Goal: Task Accomplishment & Management: Complete application form

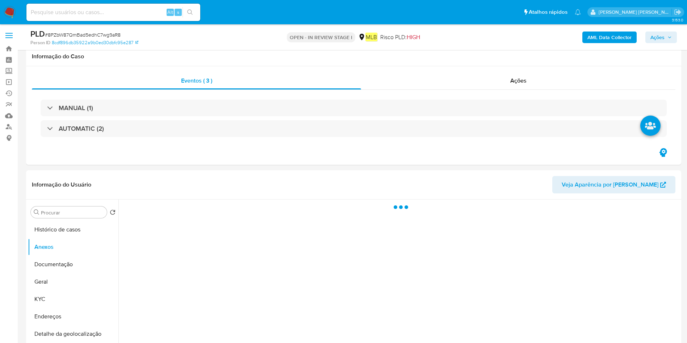
select select "10"
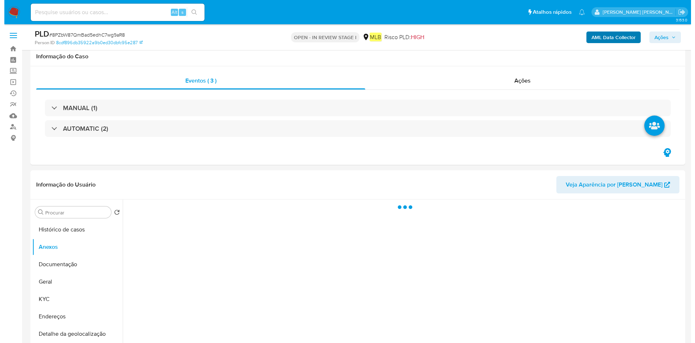
scroll to position [109, 0]
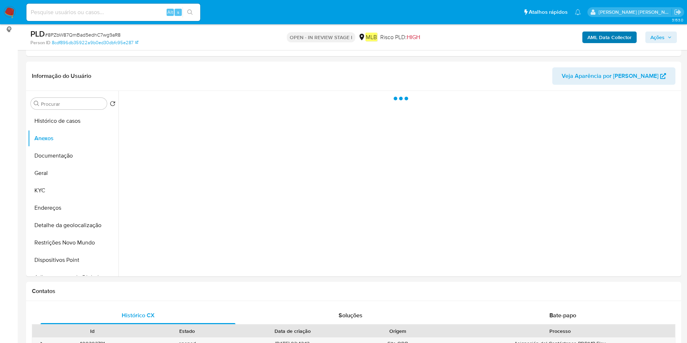
drag, startPoint x: 621, startPoint y: 45, endPoint x: 621, endPoint y: 41, distance: 3.6
click at [621, 44] on div "AML Data Collector Ações" at bounding box center [570, 37] width 214 height 17
click at [621, 40] on b "AML Data Collector" at bounding box center [609, 37] width 44 height 12
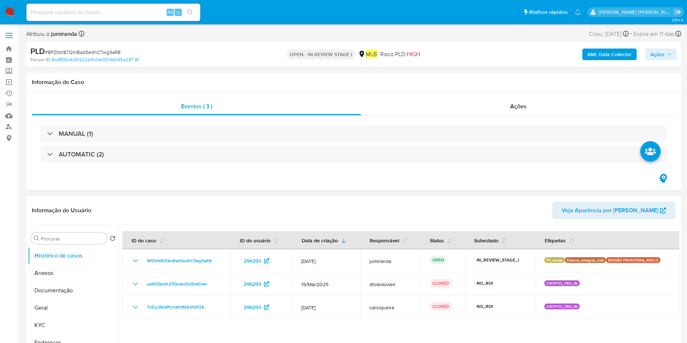
select select "10"
click at [74, 273] on button "Anexos" at bounding box center [70, 272] width 85 height 17
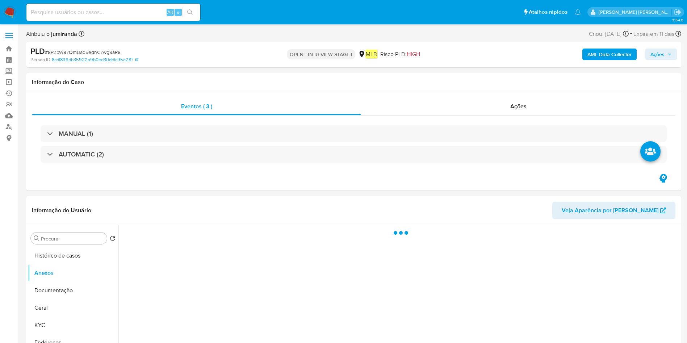
click at [603, 57] on b "AML Data Collector" at bounding box center [609, 55] width 44 height 12
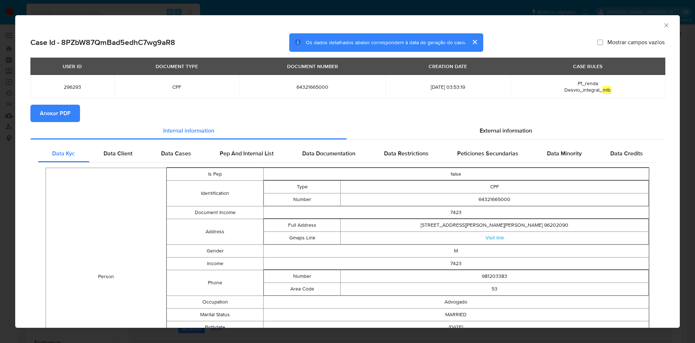
click at [63, 106] on span "Anexar PDF" at bounding box center [55, 113] width 31 height 16
click at [663, 25] on icon "Fechar a janela" at bounding box center [666, 25] width 7 height 7
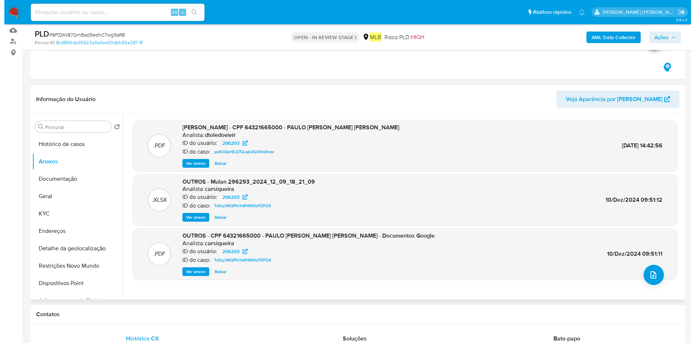
scroll to position [109, 0]
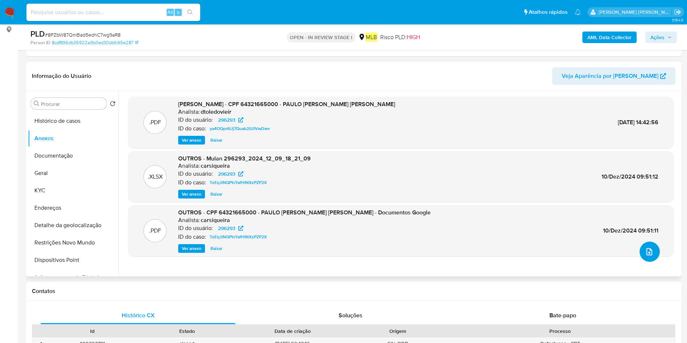
click at [645, 250] on icon "upload-file" at bounding box center [649, 251] width 9 height 9
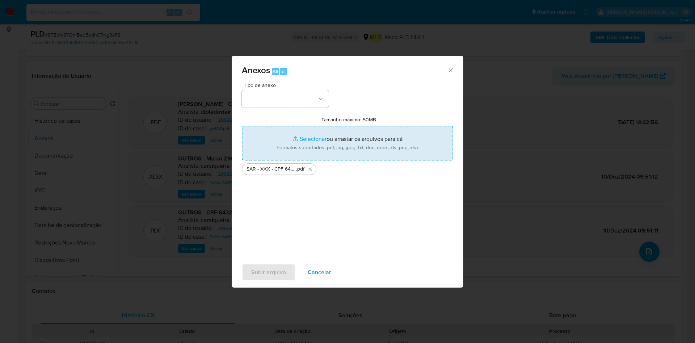
type input "C:\fakepath\Mulan 296293_2025_08_14_08_32_02.xlsx"
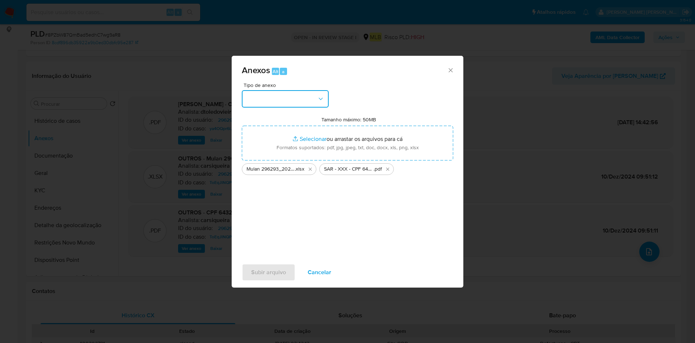
click at [305, 98] on button "button" at bounding box center [285, 98] width 87 height 17
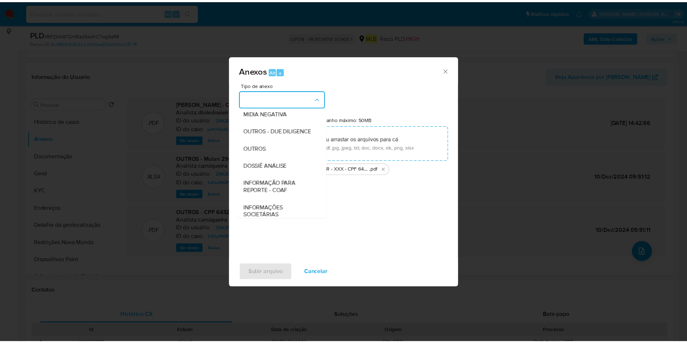
scroll to position [111, 0]
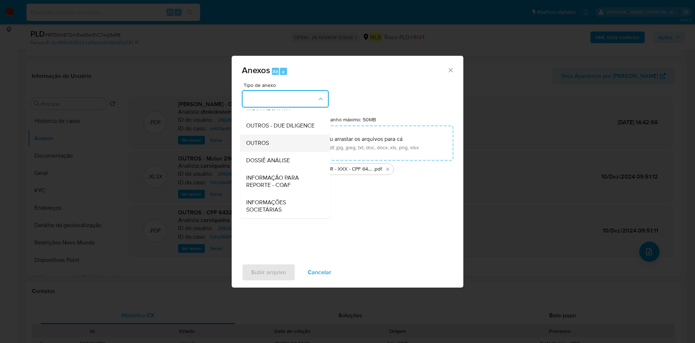
click at [299, 142] on div "OUTROS" at bounding box center [283, 142] width 74 height 17
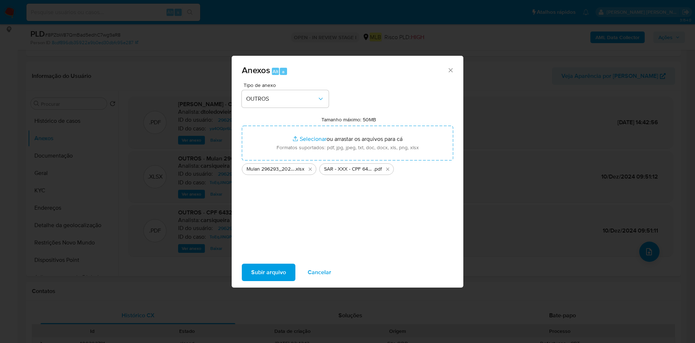
click at [273, 264] on span "Subir arquivo" at bounding box center [268, 272] width 35 height 16
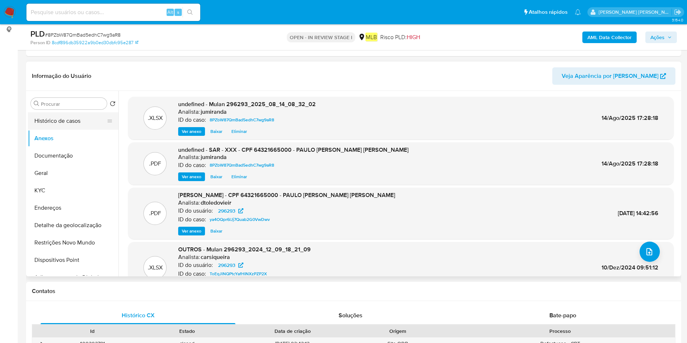
click at [73, 123] on button "Histórico de casos" at bounding box center [70, 120] width 85 height 17
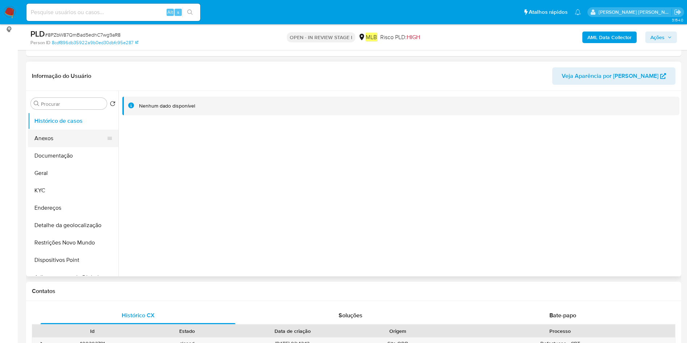
click at [66, 139] on button "Anexos" at bounding box center [70, 138] width 85 height 17
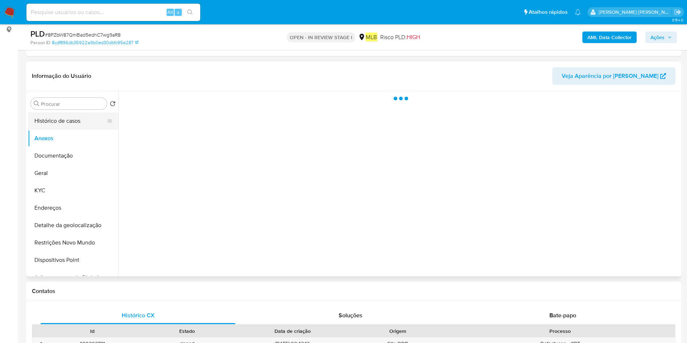
click at [73, 117] on button "Histórico de casos" at bounding box center [70, 120] width 85 height 17
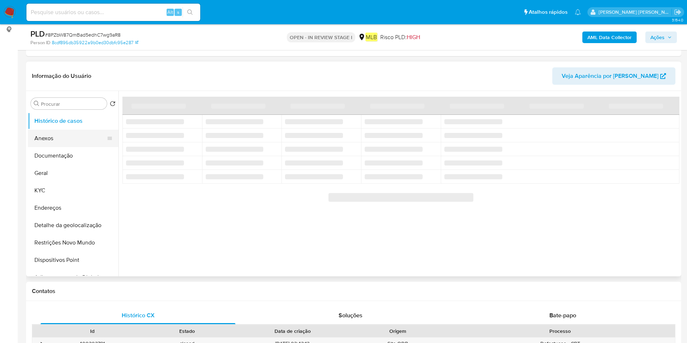
click at [76, 140] on button "Anexos" at bounding box center [70, 138] width 85 height 17
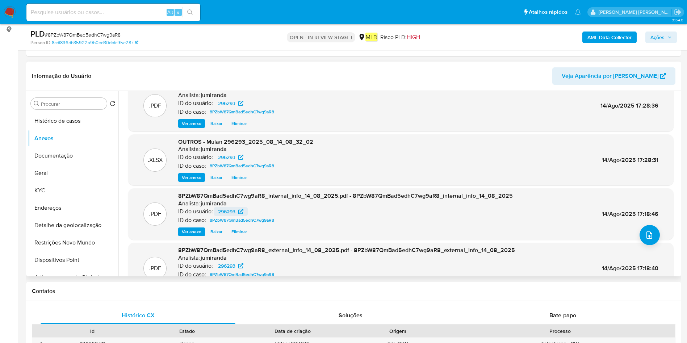
scroll to position [0, 0]
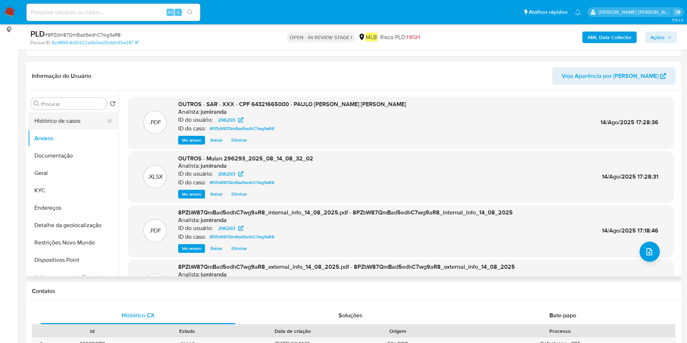
click at [40, 115] on button "Histórico de casos" at bounding box center [70, 120] width 85 height 17
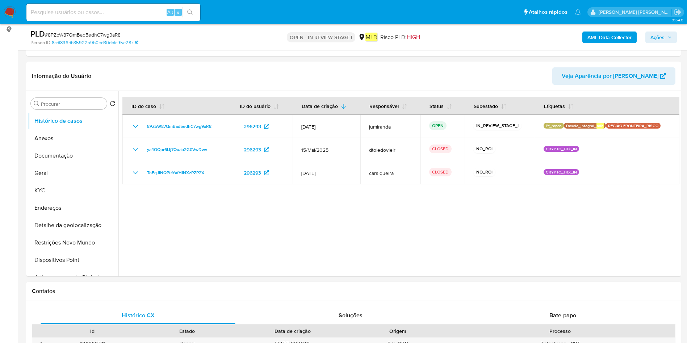
drag, startPoint x: 660, startPoint y: 33, endPoint x: 657, endPoint y: 42, distance: 9.2
click at [660, 33] on span "Ações" at bounding box center [657, 37] width 14 height 12
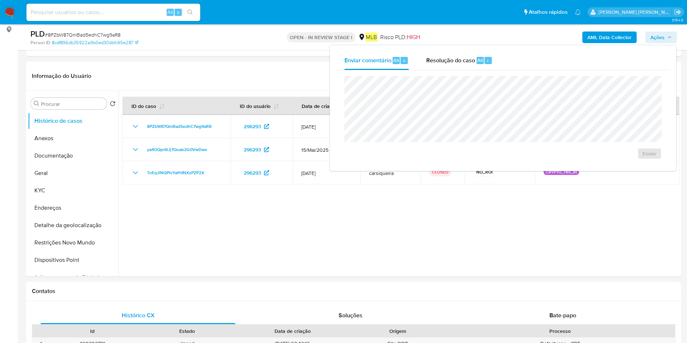
click at [473, 70] on div "Enviar" at bounding box center [503, 117] width 334 height 95
click at [473, 65] on div "Resolução do caso Alt r" at bounding box center [459, 60] width 66 height 19
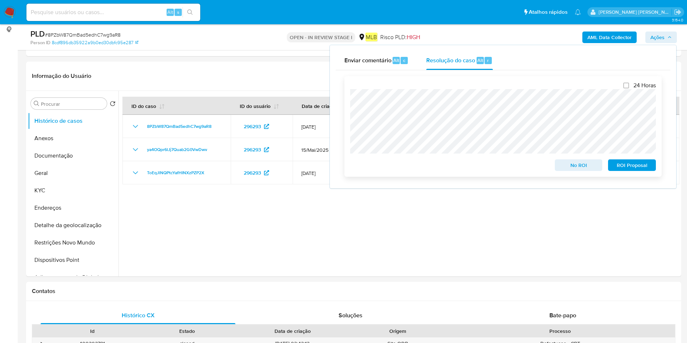
click at [618, 168] on span "ROI Proposal" at bounding box center [632, 165] width 38 height 10
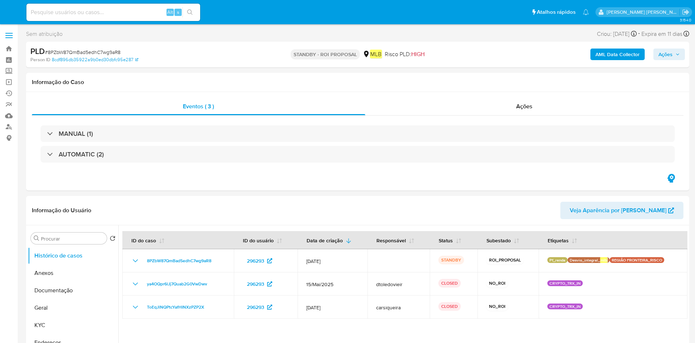
select select "10"
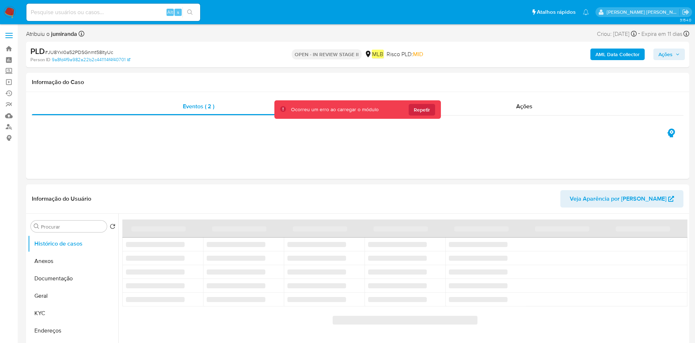
select select "10"
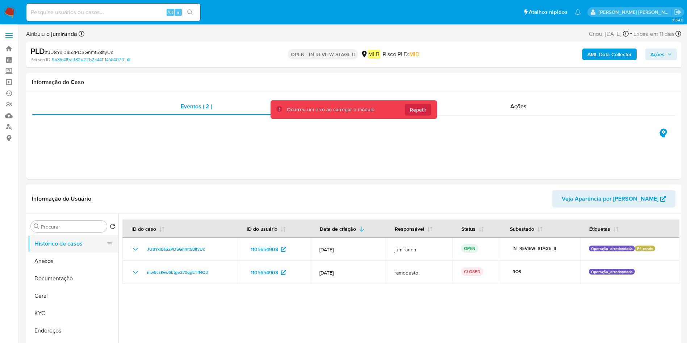
click at [77, 249] on button "Histórico de casos" at bounding box center [70, 243] width 85 height 17
click at [75, 255] on button "Anexos" at bounding box center [70, 260] width 85 height 17
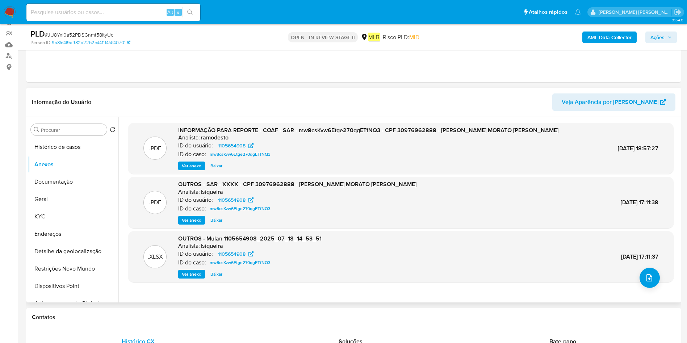
scroll to position [54, 0]
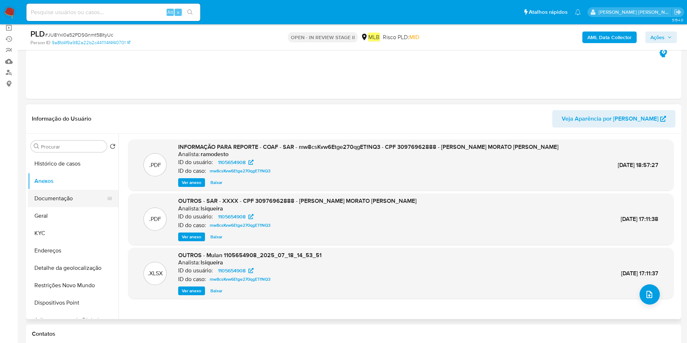
click at [67, 198] on button "Documentação" at bounding box center [70, 198] width 85 height 17
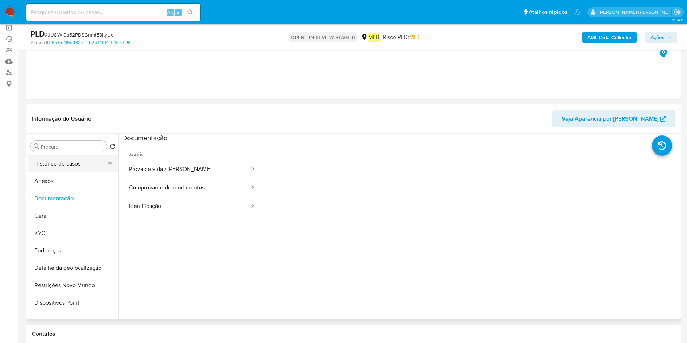
click at [70, 165] on button "Histórico de casos" at bounding box center [70, 163] width 85 height 17
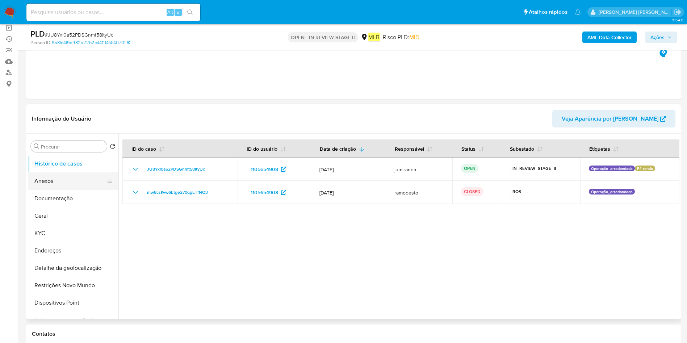
click at [70, 183] on button "Anexos" at bounding box center [70, 180] width 85 height 17
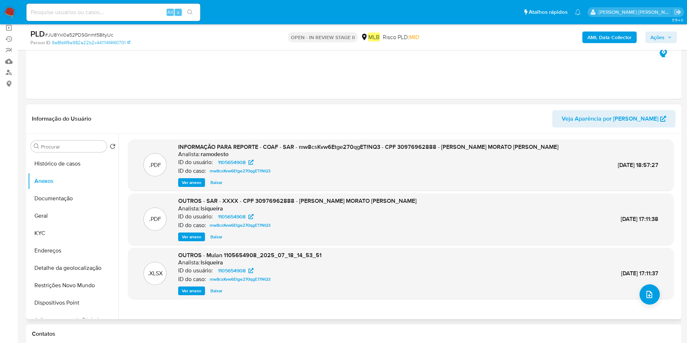
click at [197, 236] on span "Ver anexo" at bounding box center [192, 236] width 20 height 7
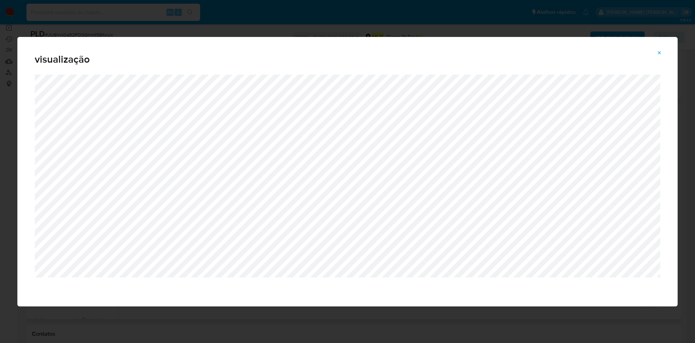
click at [202, 31] on div "visualização" at bounding box center [347, 171] width 695 height 343
click at [206, 26] on div "visualização" at bounding box center [347, 171] width 695 height 343
click at [661, 51] on icon "Attachment preview" at bounding box center [660, 53] width 6 height 6
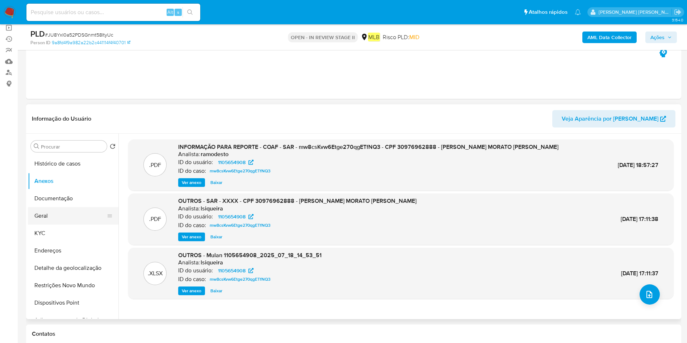
click at [70, 219] on button "Geral" at bounding box center [70, 215] width 85 height 17
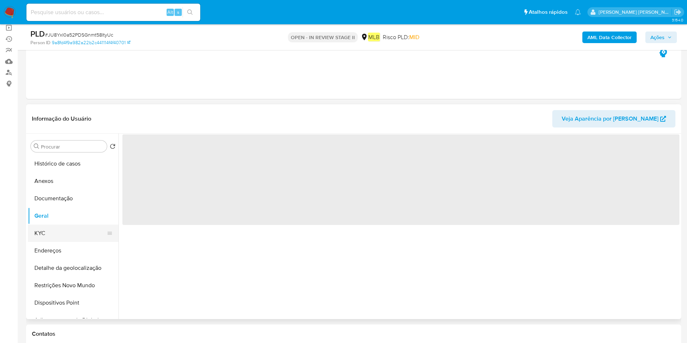
click at [62, 236] on button "KYC" at bounding box center [70, 232] width 85 height 17
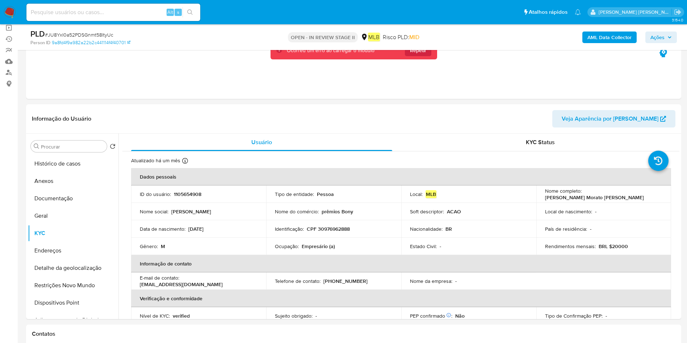
click at [316, 244] on p "Empresário (a)" at bounding box center [318, 246] width 33 height 7
copy div "Ocupação : Empresário (a)"
click at [51, 220] on button "Geral" at bounding box center [70, 215] width 85 height 17
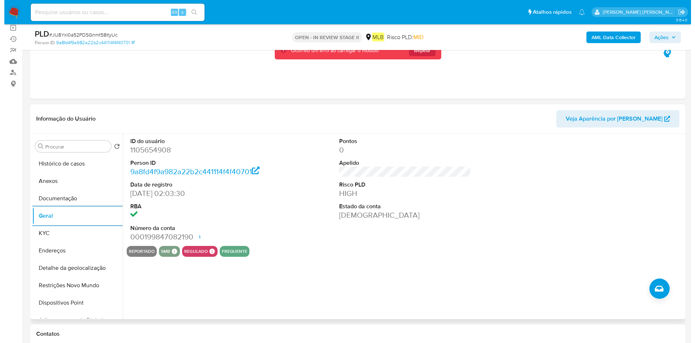
scroll to position [109, 0]
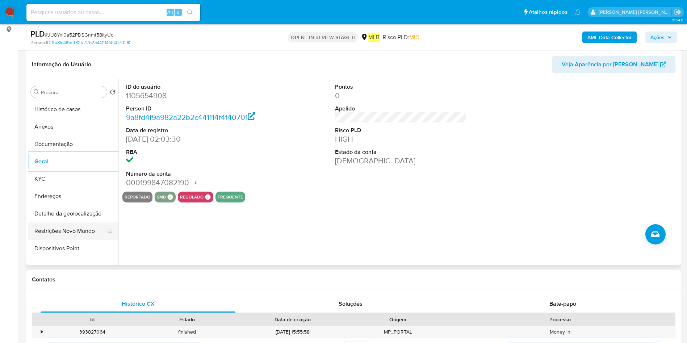
click at [83, 229] on button "Restrições Novo Mundo" at bounding box center [70, 230] width 85 height 17
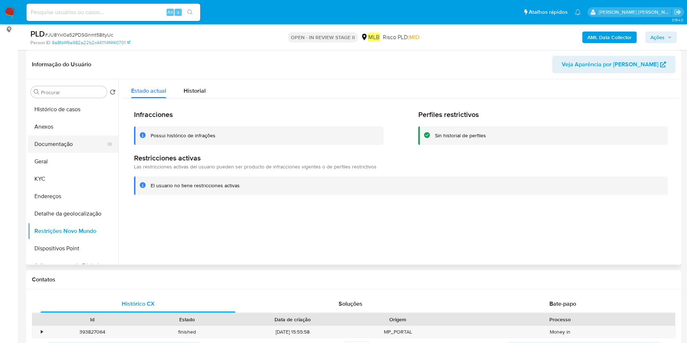
click at [78, 142] on button "Documentação" at bounding box center [70, 143] width 85 height 17
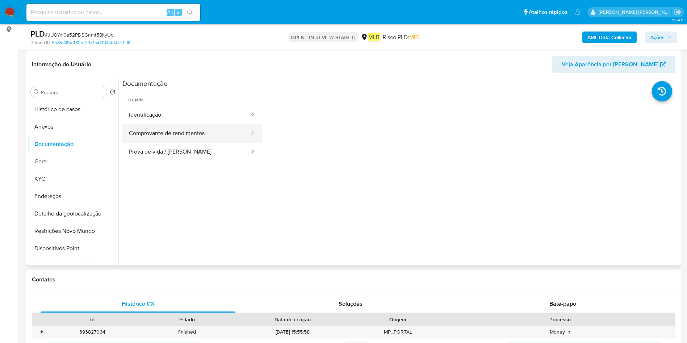
click at [223, 132] on button "Comprovante de rendimentos" at bounding box center [186, 133] width 128 height 18
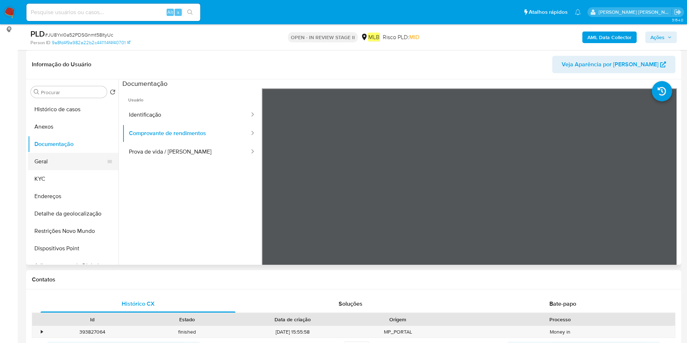
click at [66, 159] on button "Geral" at bounding box center [70, 161] width 85 height 17
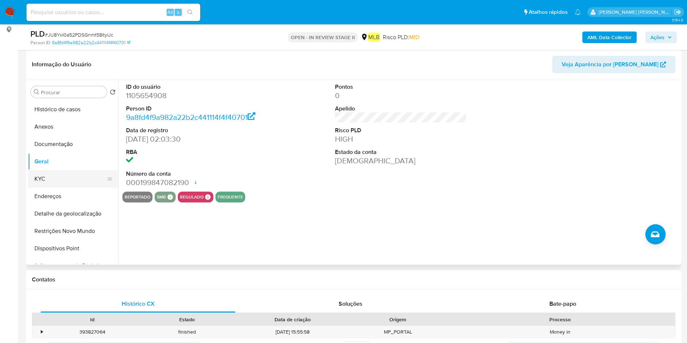
click at [65, 185] on button "KYC" at bounding box center [70, 178] width 85 height 17
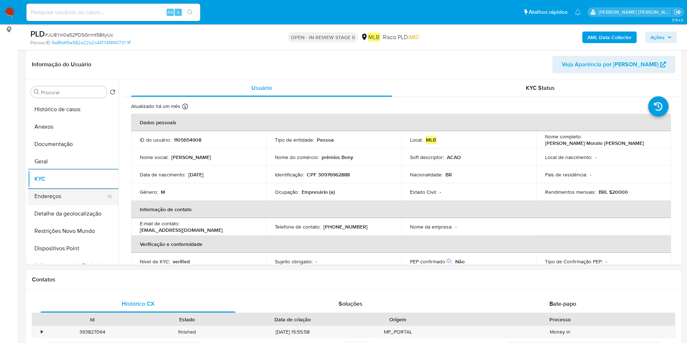
click at [72, 191] on button "Endereços" at bounding box center [70, 196] width 85 height 17
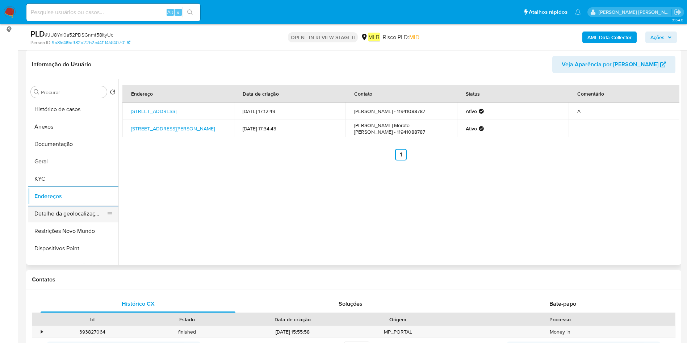
click at [107, 212] on icon at bounding box center [110, 214] width 6 height 6
click at [90, 215] on button "Detalhe da geolocalização" at bounding box center [70, 213] width 85 height 17
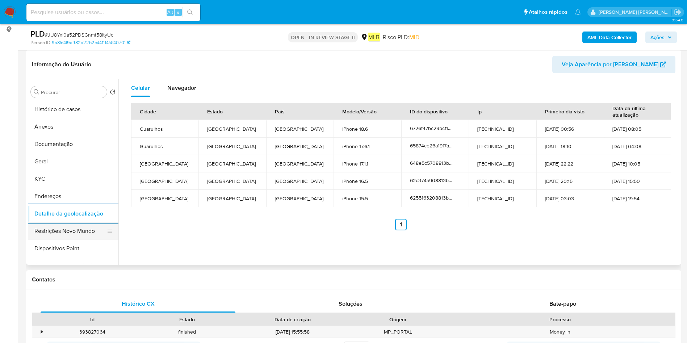
click at [79, 235] on button "Restrições Novo Mundo" at bounding box center [70, 230] width 85 height 17
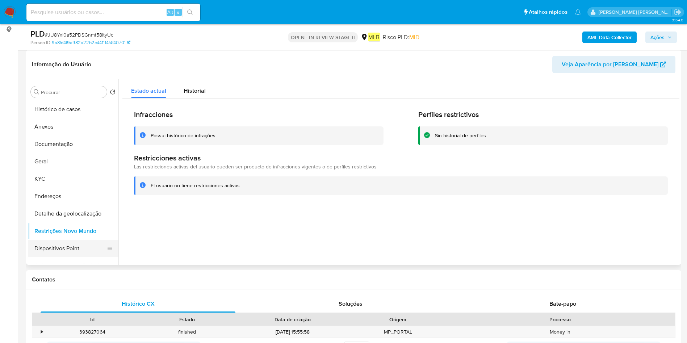
click at [83, 244] on button "Dispositivos Point" at bounding box center [70, 248] width 85 height 17
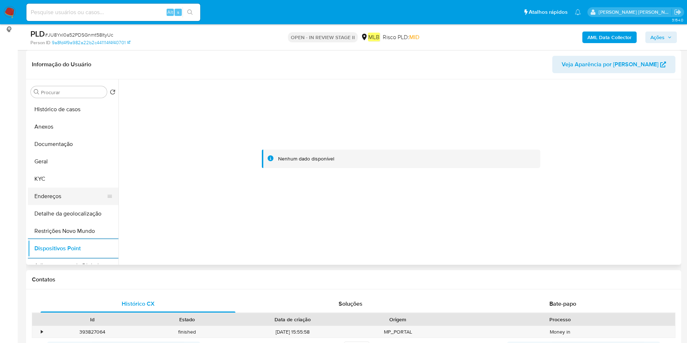
click at [50, 195] on button "Endereços" at bounding box center [70, 196] width 85 height 17
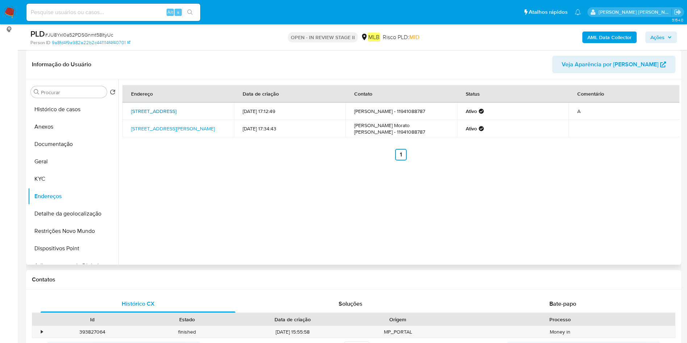
drag, startPoint x: 130, startPoint y: 108, endPoint x: 197, endPoint y: 111, distance: 67.8
click at [197, 111] on td "Rua Crisciúma 439, São Paulo, São Paulo, 02225000, Brasil 439" at bounding box center [177, 110] width 111 height 17
copy link "Rua Crisciúma 439, São Paulo"
click at [54, 112] on button "Histórico de casos" at bounding box center [70, 109] width 85 height 17
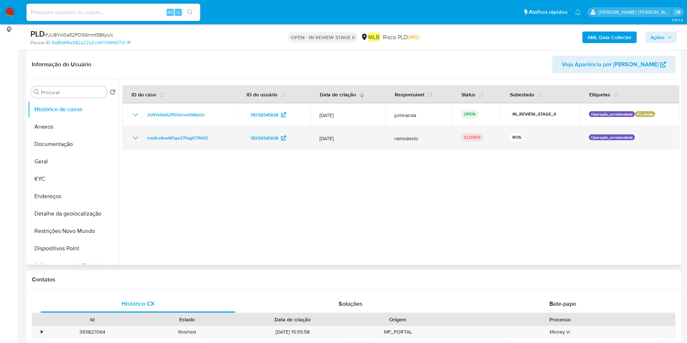
click at [333, 143] on td "12/Jun/2025" at bounding box center [348, 137] width 75 height 23
click at [336, 138] on span "12/Jun/2025" at bounding box center [348, 138] width 58 height 7
click at [160, 147] on td "mw8csKvw6Etge270qgETfNQ3" at bounding box center [179, 137] width 115 height 23
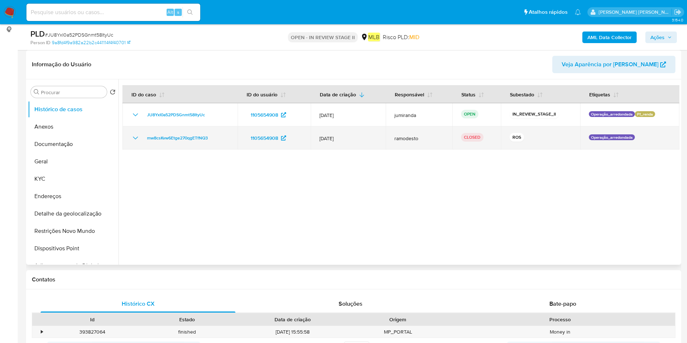
click at [160, 147] on td "mw8csKvw6Etge270qgETfNQ3" at bounding box center [179, 137] width 115 height 23
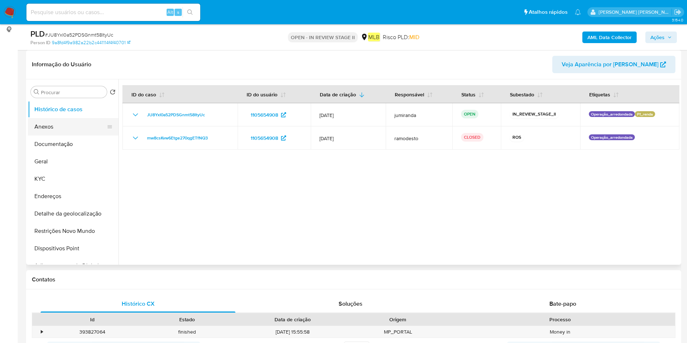
click at [50, 128] on button "Anexos" at bounding box center [70, 126] width 85 height 17
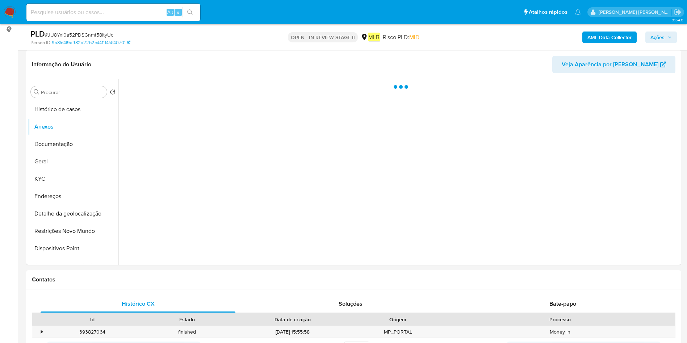
click at [621, 35] on b "AML Data Collector" at bounding box center [609, 37] width 44 height 12
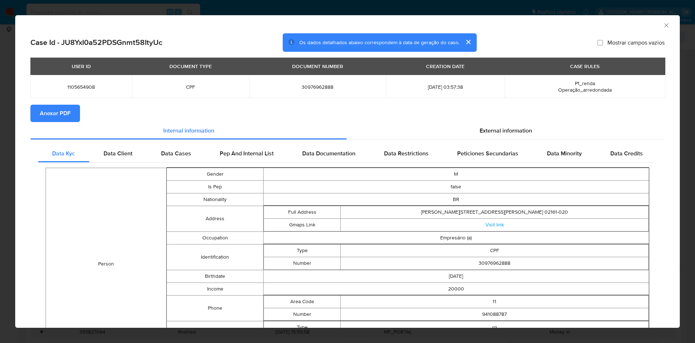
click at [60, 111] on span "Anexar PDF" at bounding box center [55, 113] width 31 height 16
click at [663, 24] on icon "Fechar a janela" at bounding box center [666, 25] width 7 height 7
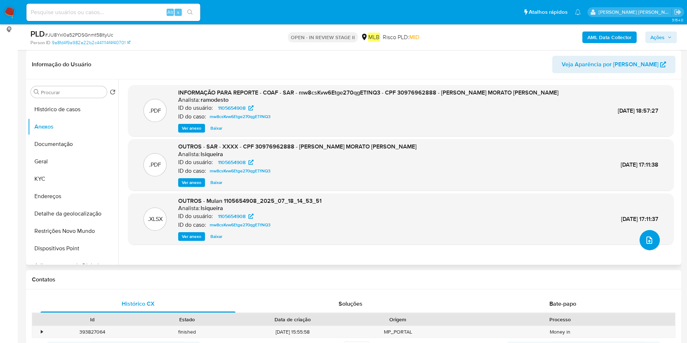
click at [649, 243] on icon "upload-file" at bounding box center [649, 240] width 9 height 9
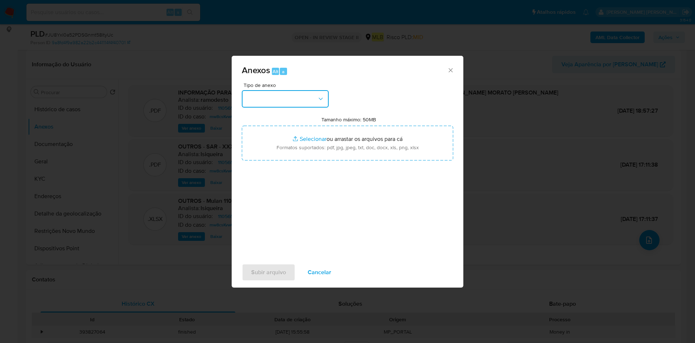
click at [265, 97] on button "button" at bounding box center [285, 98] width 87 height 17
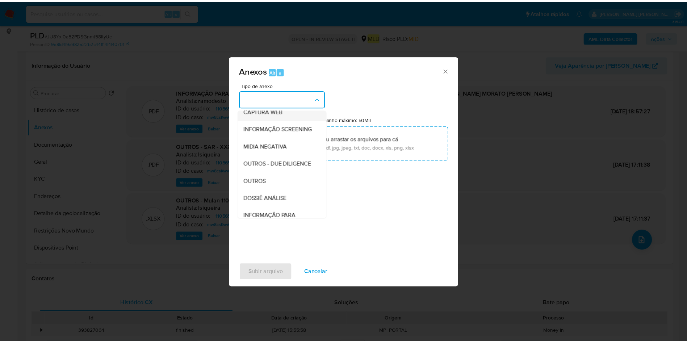
scroll to position [111, 0]
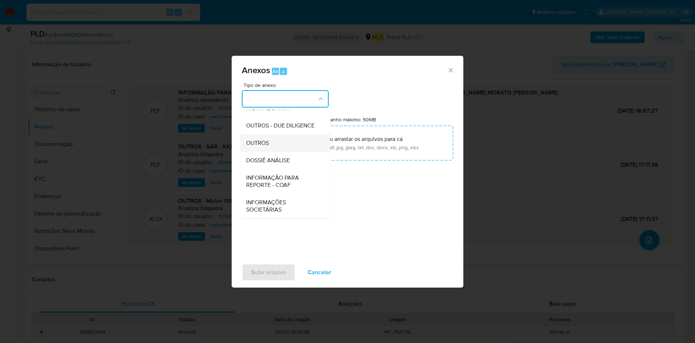
click at [287, 139] on div "OUTROS" at bounding box center [283, 142] width 74 height 17
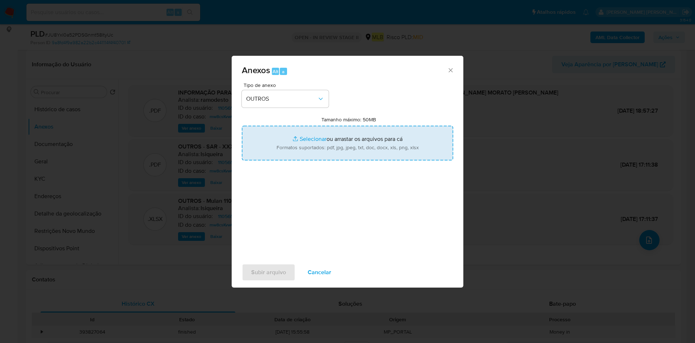
type input "C:\fakepath\Mulan 1105654908_2025_08_14_08_15_25.xlsx"
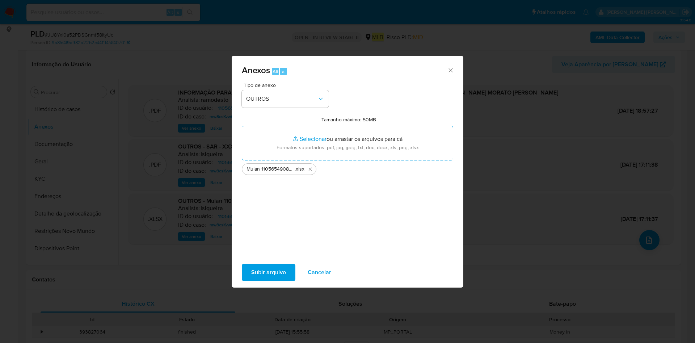
click at [284, 274] on span "Subir arquivo" at bounding box center [268, 272] width 35 height 16
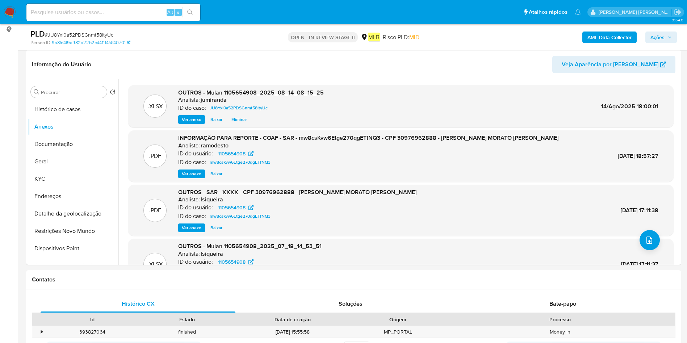
click at [676, 37] on button "Ações" at bounding box center [660, 37] width 31 height 12
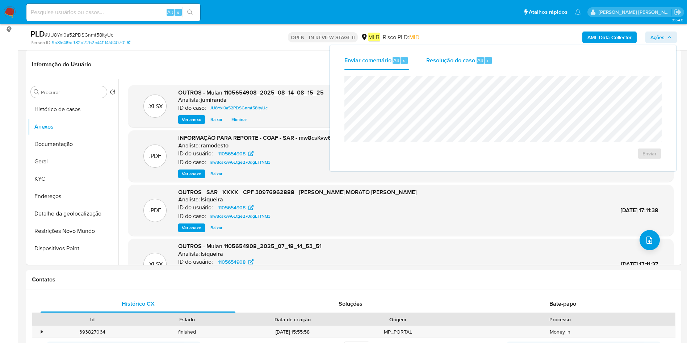
click at [484, 65] on div "Resolução do caso Alt r" at bounding box center [459, 60] width 66 height 19
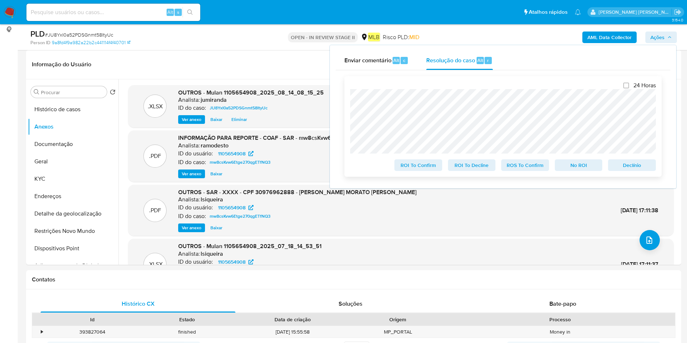
click at [532, 162] on span "ROS To Confirm" at bounding box center [525, 165] width 38 height 10
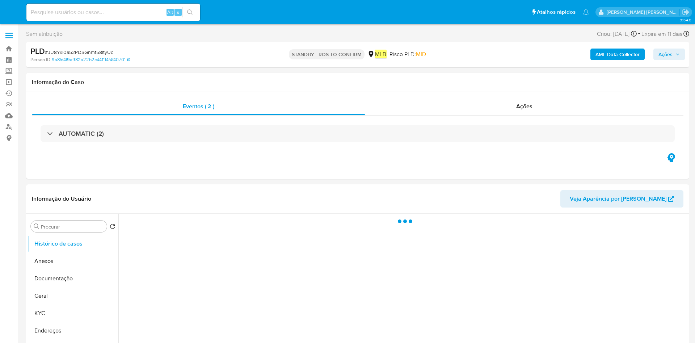
select select "10"
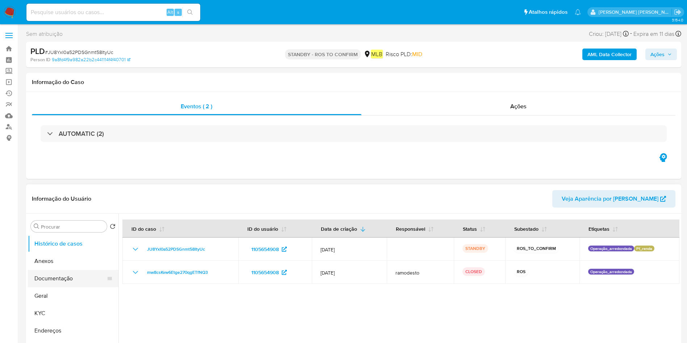
click at [71, 280] on button "Documentação" at bounding box center [70, 278] width 85 height 17
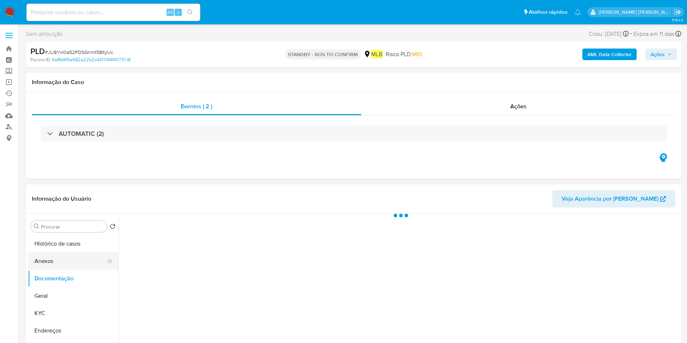
click at [83, 262] on button "Anexos" at bounding box center [70, 260] width 85 height 17
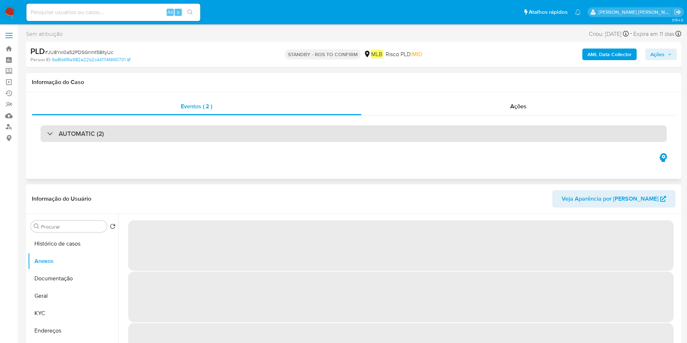
click at [106, 126] on div "AUTOMATIC (2)" at bounding box center [354, 133] width 626 height 17
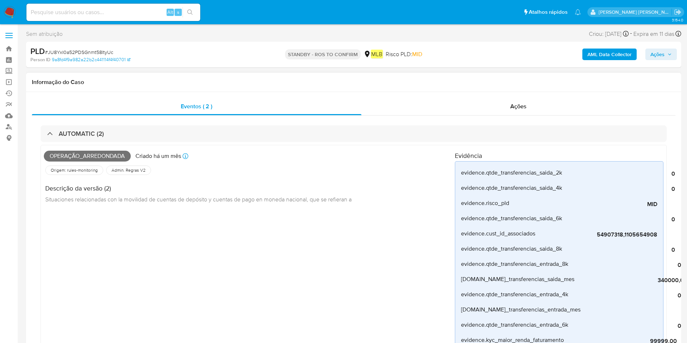
drag, startPoint x: 429, startPoint y: 109, endPoint x: 420, endPoint y: 116, distance: 10.8
click at [429, 109] on div "Ações" at bounding box center [518, 106] width 314 height 17
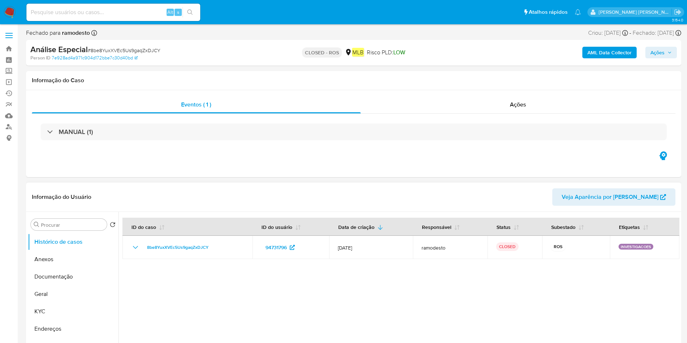
select select "10"
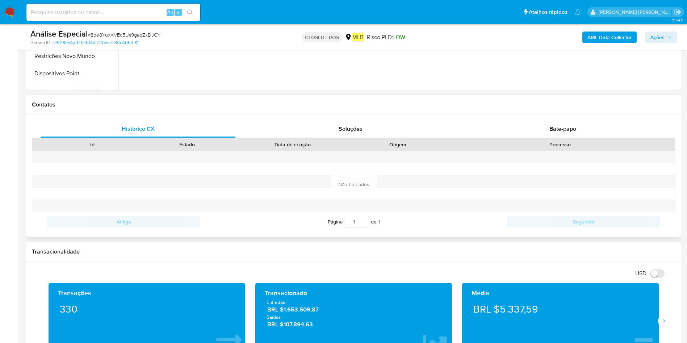
scroll to position [226, 0]
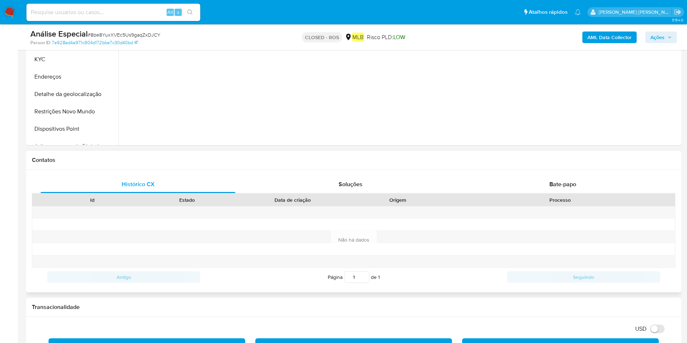
click at [570, 194] on div "Processo" at bounding box center [559, 200] width 229 height 12
click at [573, 188] on span "Bate-papo" at bounding box center [562, 184] width 27 height 8
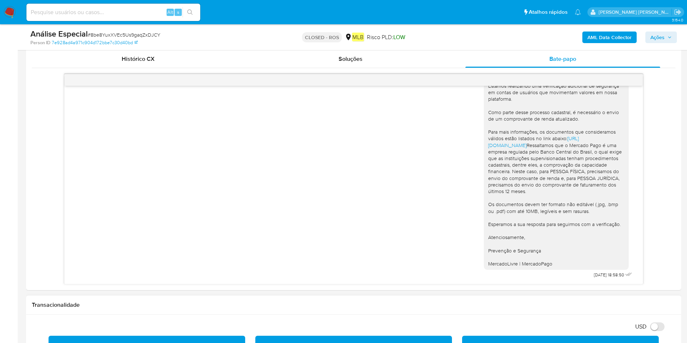
scroll to position [335, 0]
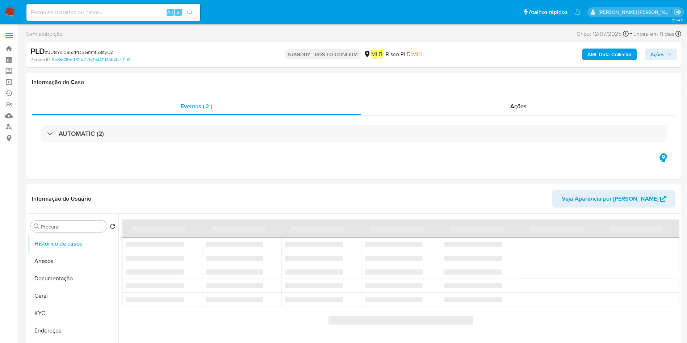
select select "10"
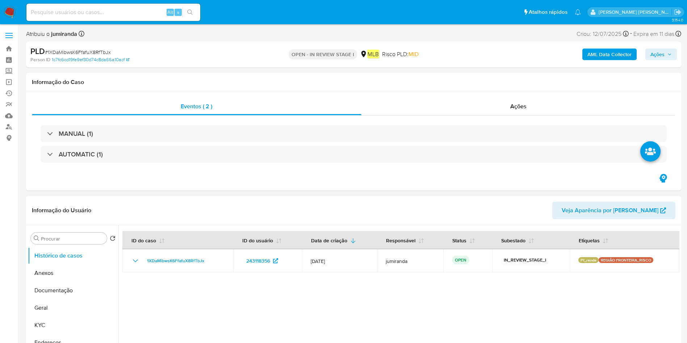
select select "10"
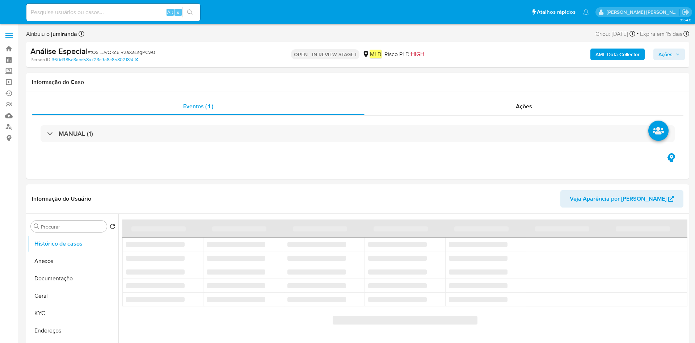
select select "10"
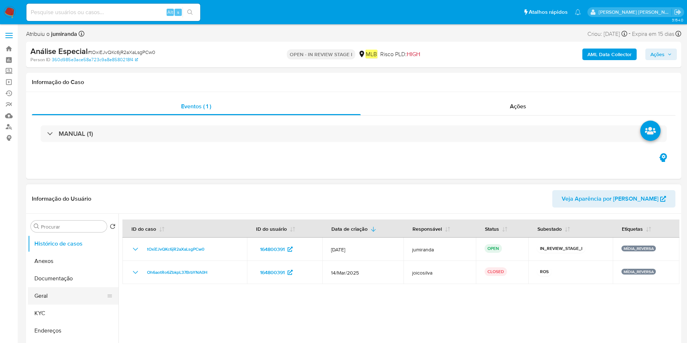
click at [62, 293] on button "Geral" at bounding box center [70, 295] width 85 height 17
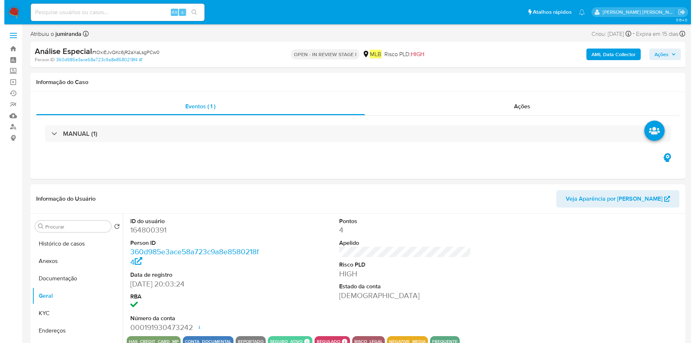
scroll to position [54, 0]
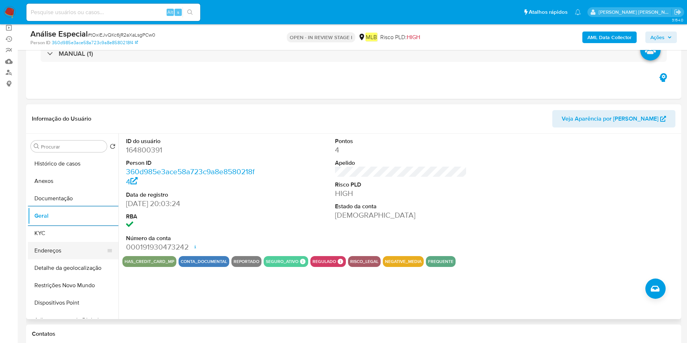
click at [71, 242] on button "Endereços" at bounding box center [70, 250] width 85 height 17
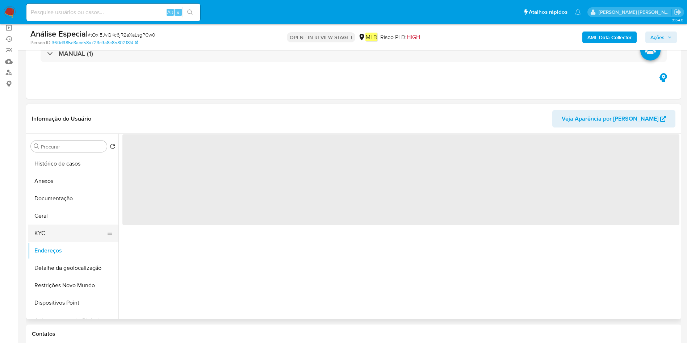
click at [71, 237] on button "KYC" at bounding box center [70, 232] width 85 height 17
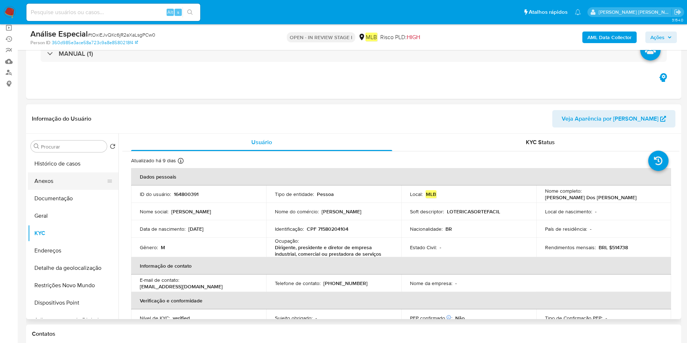
click at [46, 177] on button "Anexos" at bounding box center [70, 180] width 85 height 17
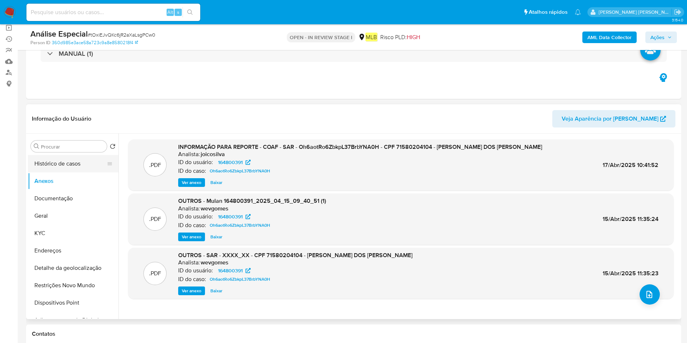
click at [66, 161] on button "Histórico de casos" at bounding box center [70, 163] width 85 height 17
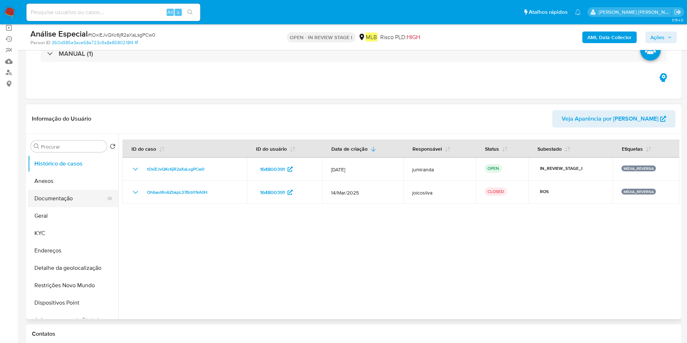
click at [56, 194] on button "Documentação" at bounding box center [70, 198] width 85 height 17
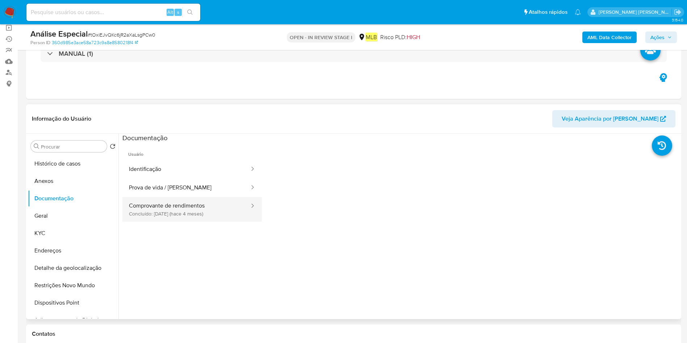
click at [192, 207] on button "Comprovante de rendimentos Concluído: 24/04/2025 (hace 4 meses)" at bounding box center [186, 209] width 128 height 25
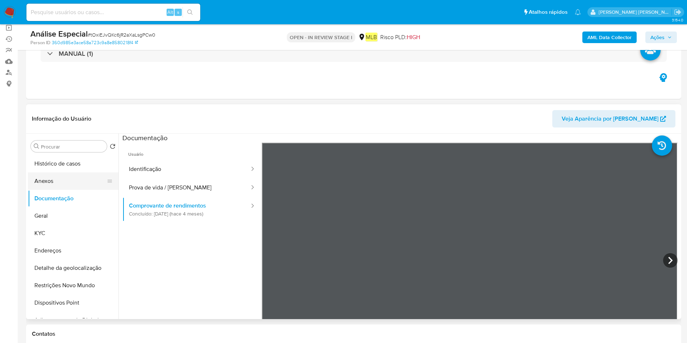
click at [53, 181] on button "Anexos" at bounding box center [70, 180] width 85 height 17
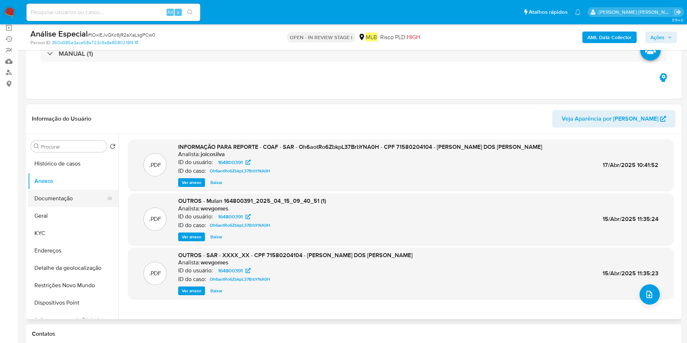
click at [77, 202] on button "Documentação" at bounding box center [70, 198] width 85 height 17
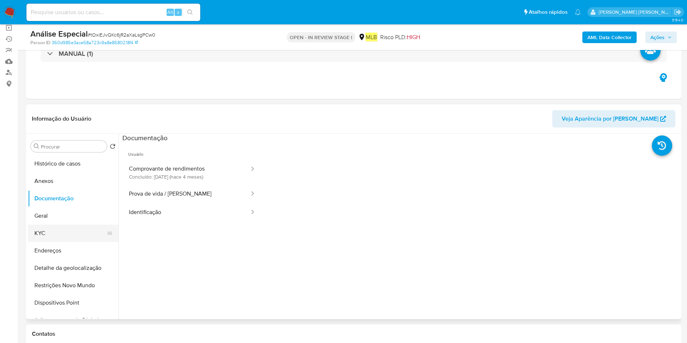
click at [49, 232] on button "KYC" at bounding box center [70, 232] width 85 height 17
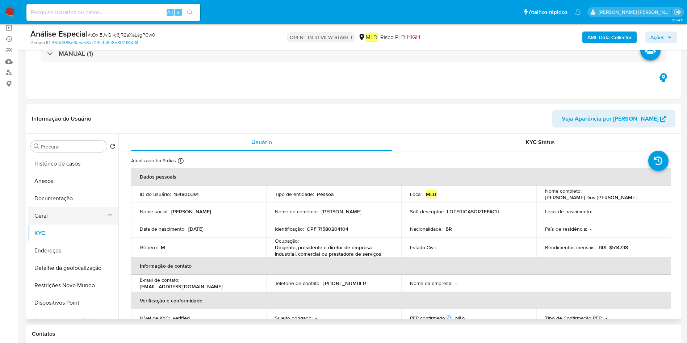
click at [56, 217] on button "Geral" at bounding box center [70, 215] width 85 height 17
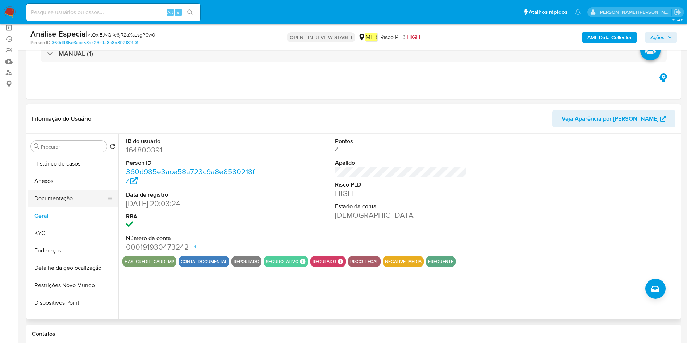
click at [58, 191] on button "Documentação" at bounding box center [70, 198] width 85 height 17
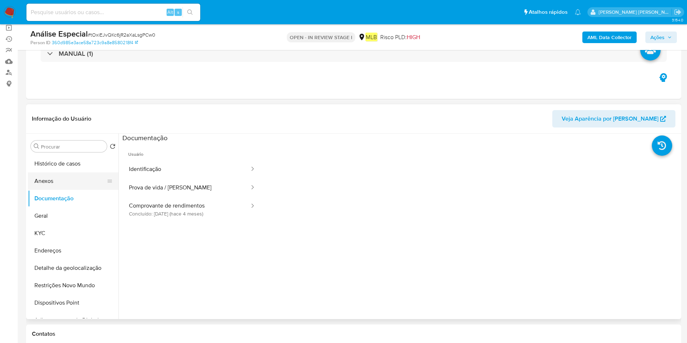
click at [47, 175] on button "Anexos" at bounding box center [70, 180] width 85 height 17
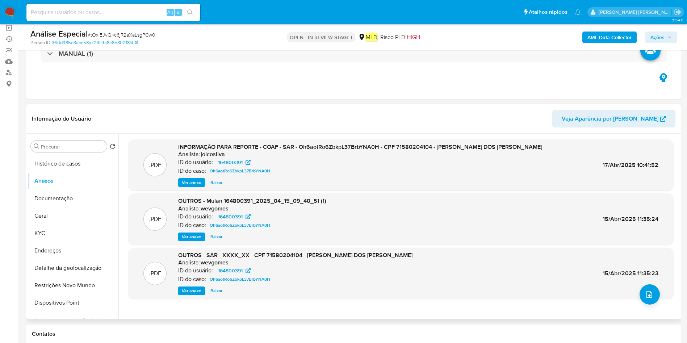
click at [193, 292] on span "Ver anexo" at bounding box center [192, 290] width 20 height 7
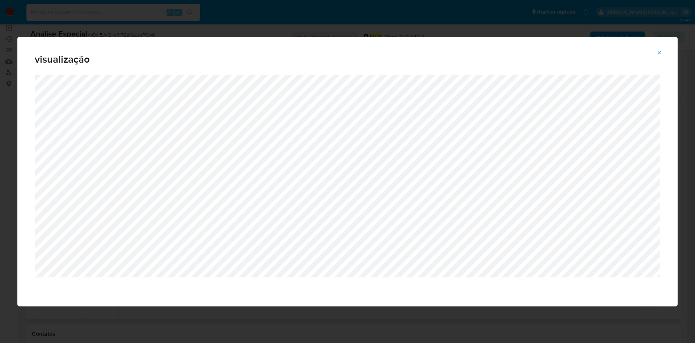
click at [122, 20] on div "visualização" at bounding box center [347, 171] width 695 height 343
click at [656, 50] on button "Attachment preview" at bounding box center [660, 53] width 16 height 12
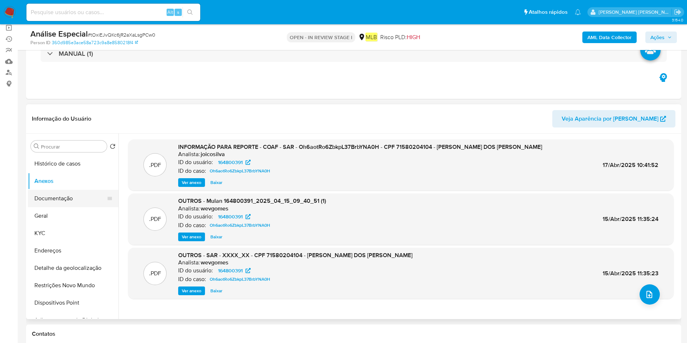
click at [68, 194] on button "Documentação" at bounding box center [70, 198] width 85 height 17
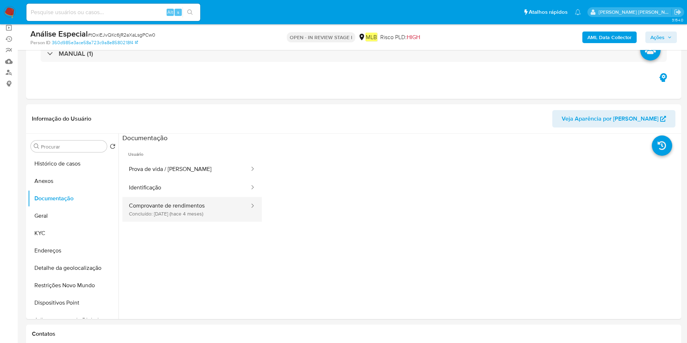
click at [184, 211] on button "Comprovante de rendimentos Concluído: 24/04/2025 (hace 4 meses)" at bounding box center [186, 209] width 128 height 25
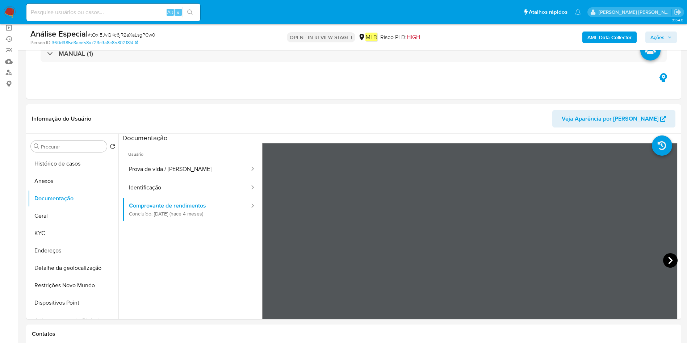
click at [663, 261] on icon at bounding box center [670, 260] width 14 height 14
click at [663, 257] on icon at bounding box center [670, 260] width 14 height 14
click at [265, 260] on icon at bounding box center [271, 260] width 14 height 14
click at [672, 257] on icon at bounding box center [670, 260] width 14 height 14
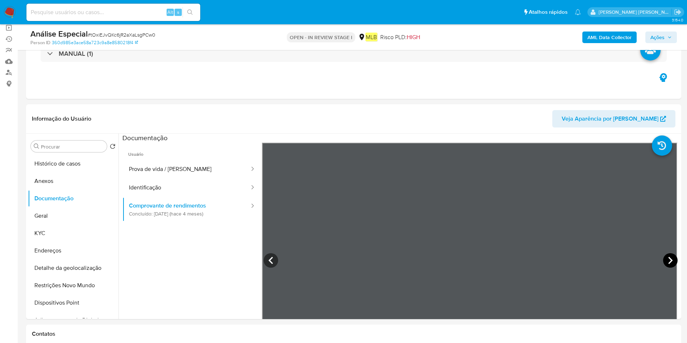
click at [668, 262] on icon at bounding box center [670, 260] width 14 height 14
click at [41, 240] on button "KYC" at bounding box center [70, 232] width 85 height 17
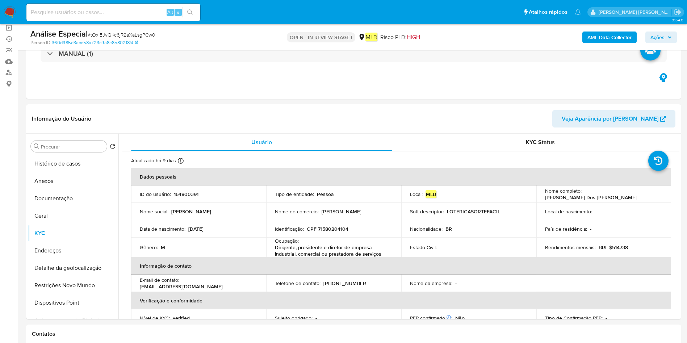
click at [326, 247] on p "Dirigente, presidente e diretor de empresa industrial, comercial ou prestadora …" at bounding box center [332, 250] width 115 height 13
copy div "Ocupação : Dirigente, presidente e diretor de empresa industrial, comercial ou …"
click at [50, 196] on button "Documentação" at bounding box center [70, 198] width 85 height 17
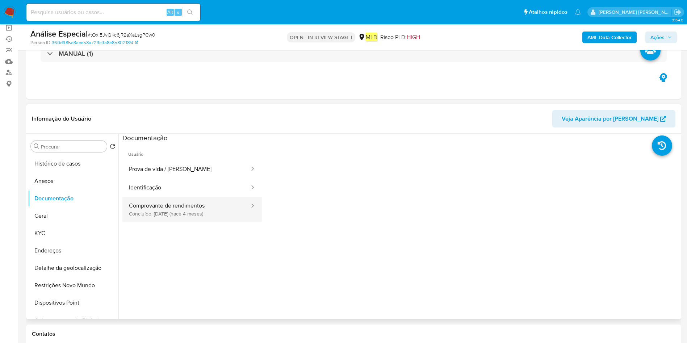
click at [164, 205] on button "Comprovante de rendimentos Concluído: 24/04/2025 (hace 4 meses)" at bounding box center [186, 209] width 128 height 25
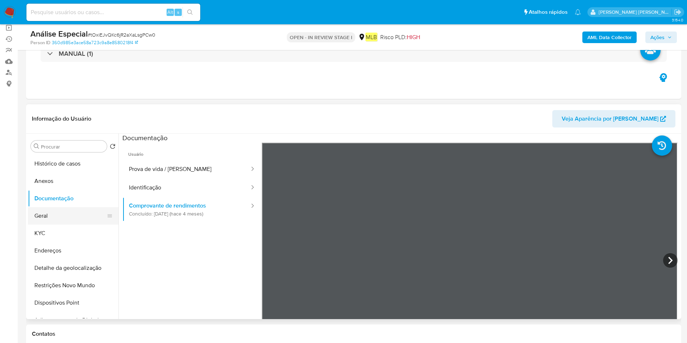
click at [53, 217] on button "Geral" at bounding box center [70, 215] width 85 height 17
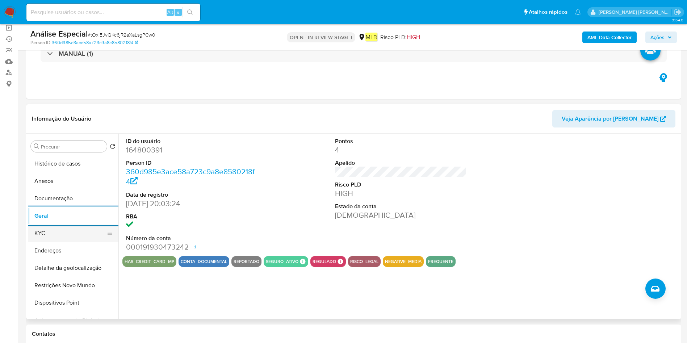
click at [75, 228] on button "KYC" at bounding box center [70, 232] width 85 height 17
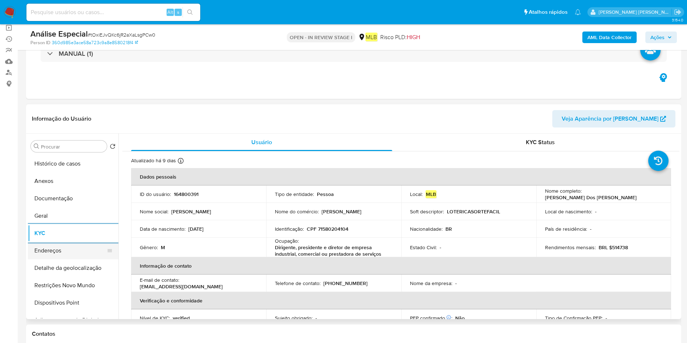
click at [59, 249] on button "Endereços" at bounding box center [70, 250] width 85 height 17
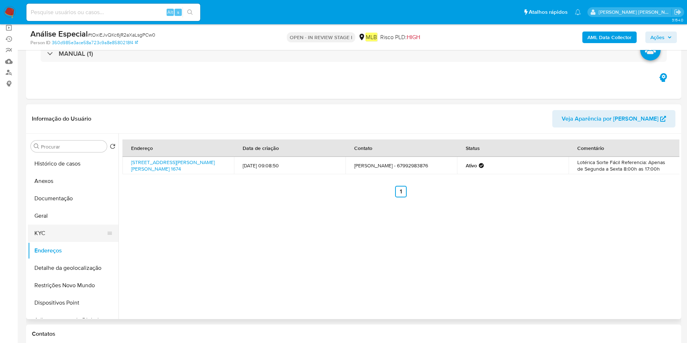
click at [71, 233] on button "KYC" at bounding box center [70, 232] width 85 height 17
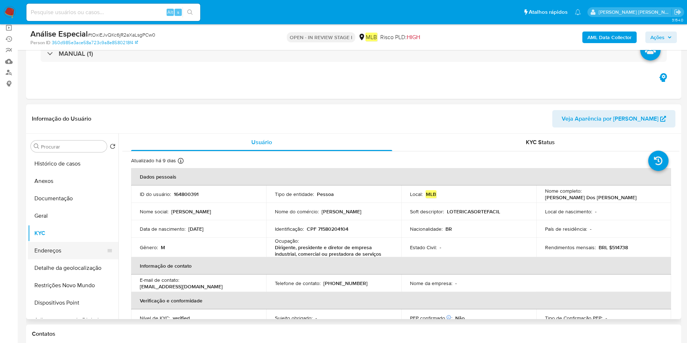
click at [73, 257] on button "Endereços" at bounding box center [70, 250] width 85 height 17
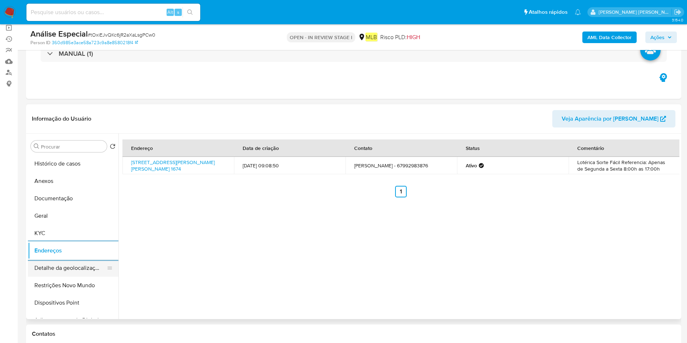
click at [54, 264] on button "Detalhe da geolocalização" at bounding box center [70, 267] width 85 height 17
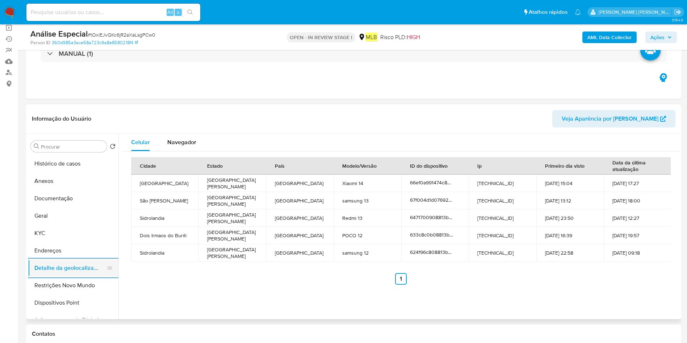
click at [70, 275] on button "Detalhe da geolocalização" at bounding box center [70, 267] width 85 height 17
click at [70, 286] on button "Restrições Novo Mundo" at bounding box center [70, 285] width 85 height 17
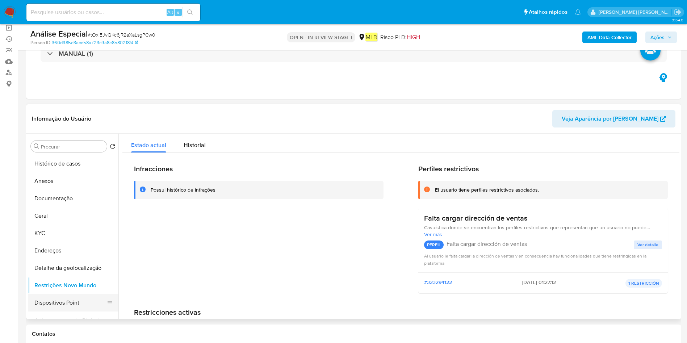
click at [51, 299] on button "Dispositivos Point" at bounding box center [70, 302] width 85 height 17
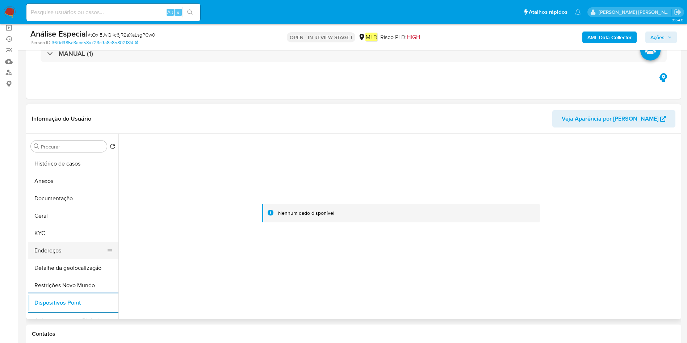
click at [62, 253] on button "Endereços" at bounding box center [70, 250] width 85 height 17
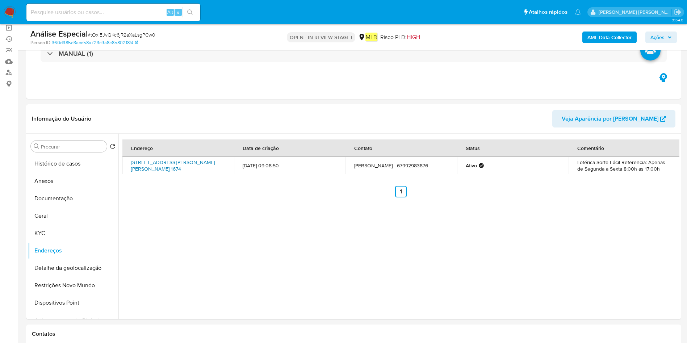
click at [132, 159] on link "Rua Mato Grosso 1674, Sidrolândia, Mato Grosso Do Sul, 79170959, Brasil 1674" at bounding box center [173, 166] width 84 height 14
drag, startPoint x: 149, startPoint y: 164, endPoint x: 208, endPoint y: 161, distance: 58.7
click at [208, 161] on td "Rua Mato Grosso 1674, Sidrolândia, Mato Grosso Do Sul, 79170959, Brasil 1674" at bounding box center [177, 165] width 111 height 17
click at [53, 167] on button "Histórico de casos" at bounding box center [70, 163] width 85 height 17
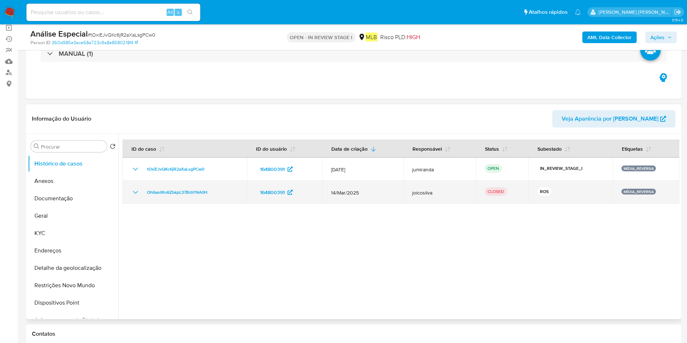
click at [359, 191] on span "14/Mar/2025" at bounding box center [363, 192] width 64 height 7
click at [197, 200] on td "Oh6aotRo6ZbkpL37BrbYNA0H" at bounding box center [184, 192] width 125 height 23
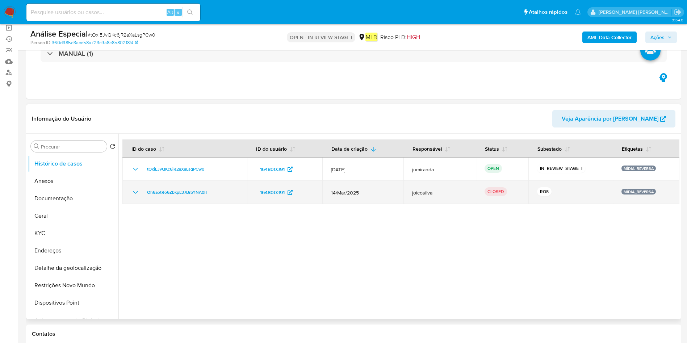
click at [197, 200] on td "Oh6aotRo6ZbkpL37BrbYNA0H" at bounding box center [184, 192] width 125 height 23
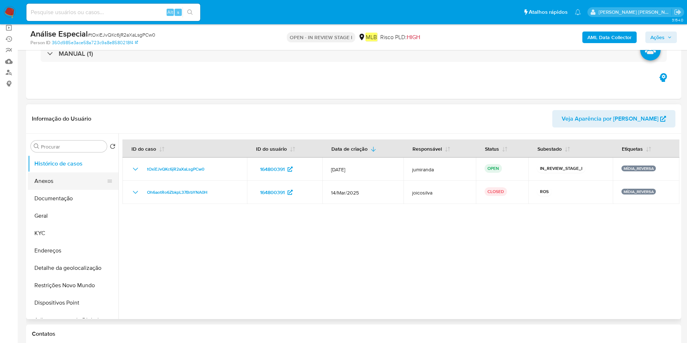
click at [66, 181] on button "Anexos" at bounding box center [70, 180] width 85 height 17
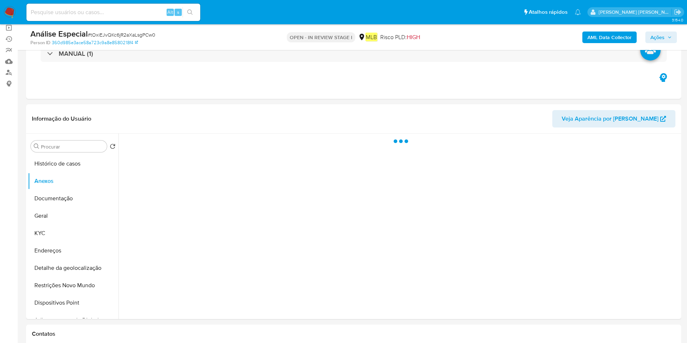
click at [610, 36] on b "AML Data Collector" at bounding box center [609, 37] width 44 height 12
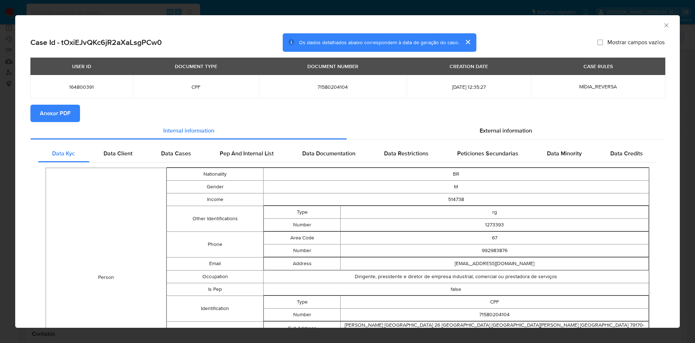
click at [63, 113] on span "Anexar PDF" at bounding box center [55, 113] width 31 height 16
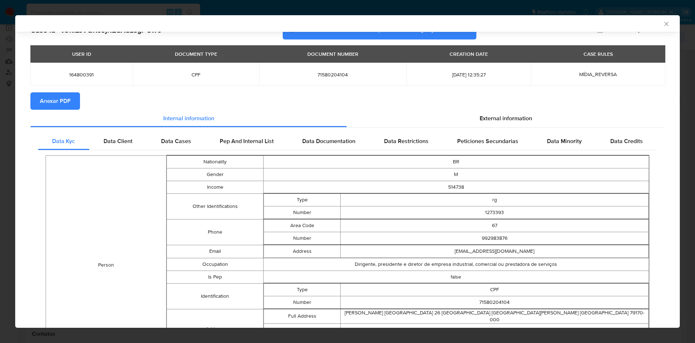
scroll to position [0, 0]
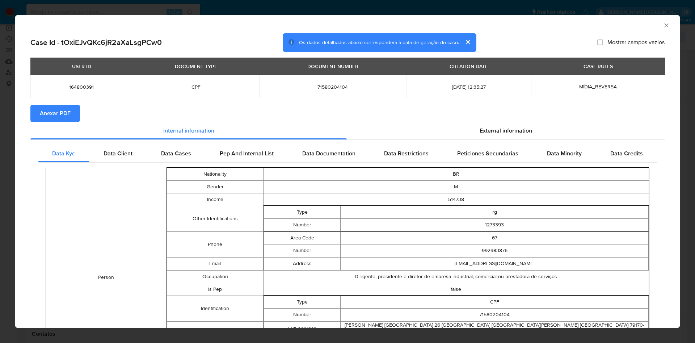
click at [652, 26] on div "AML Data Collector" at bounding box center [341, 24] width 643 height 8
click at [663, 24] on icon "Fechar a janela" at bounding box center [666, 25] width 7 height 7
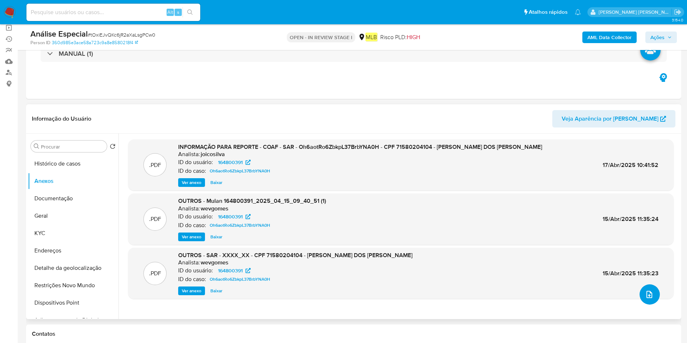
click at [639, 295] on button "upload-file" at bounding box center [649, 294] width 20 height 20
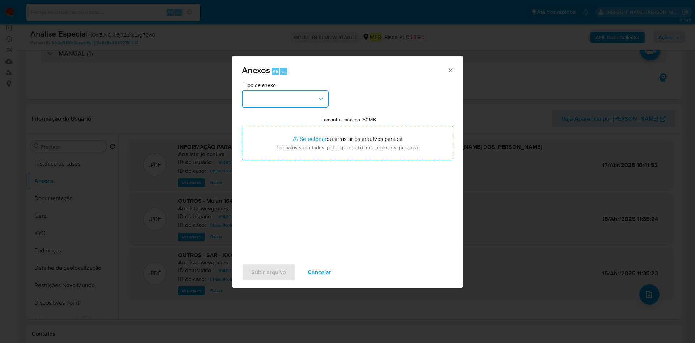
click at [269, 99] on button "button" at bounding box center [285, 98] width 87 height 17
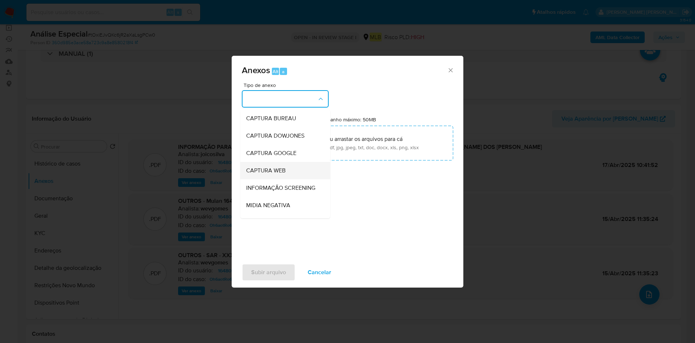
scroll to position [111, 0]
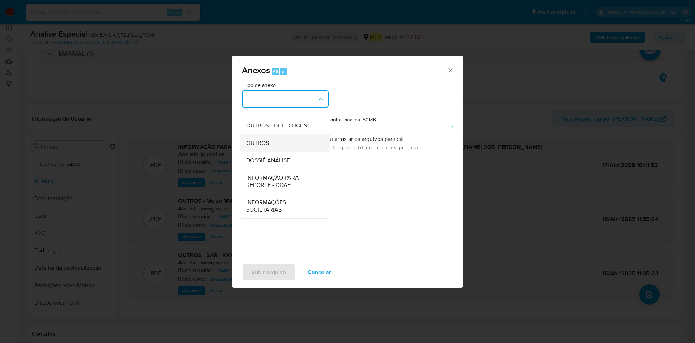
click at [262, 140] on span "OUTROS" at bounding box center [257, 142] width 23 height 7
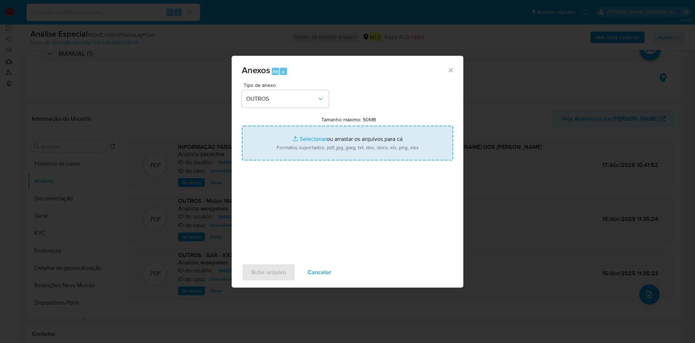
type input "C:\fakepath\Mulan 164800391_2025_08_14_08_20_08.xlsx"
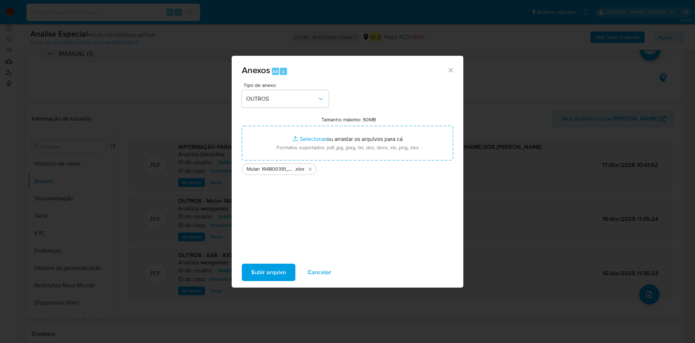
click at [272, 268] on span "Subir arquivo" at bounding box center [268, 272] width 35 height 16
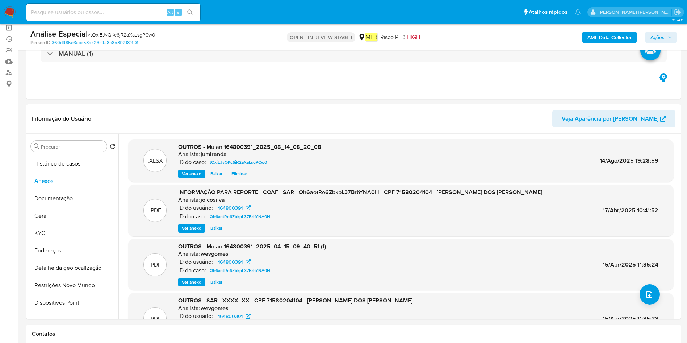
click at [662, 35] on span "Ações" at bounding box center [657, 37] width 14 height 12
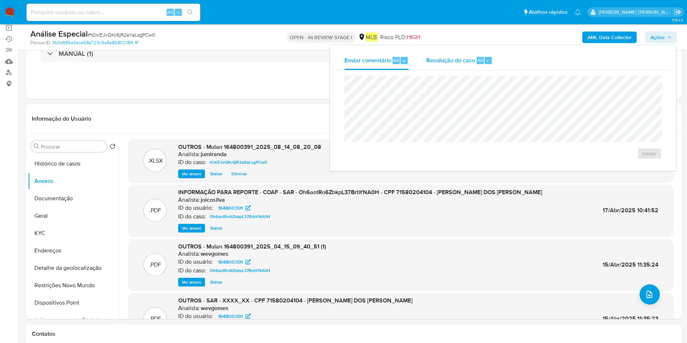
click at [439, 59] on span "Resolução do caso" at bounding box center [450, 60] width 49 height 8
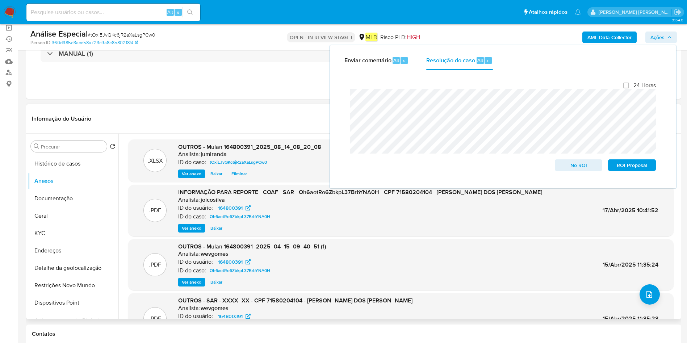
click at [311, 115] on header "Informação do Usuário Veja Aparência por Pessoa" at bounding box center [353, 118] width 643 height 17
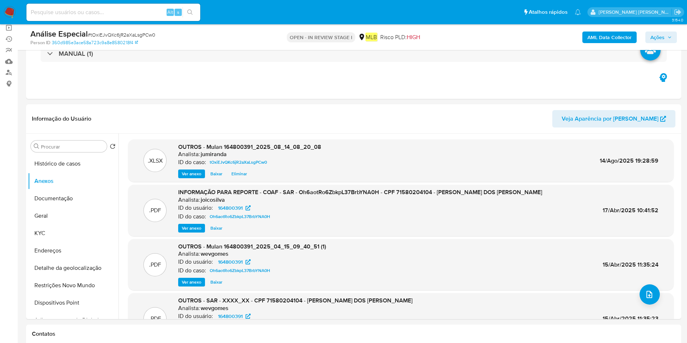
click at [660, 34] on span "Ações" at bounding box center [657, 37] width 14 height 12
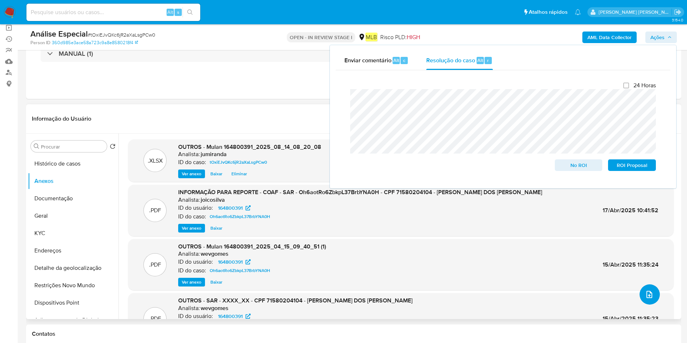
click at [648, 298] on icon "upload-file" at bounding box center [649, 294] width 9 height 9
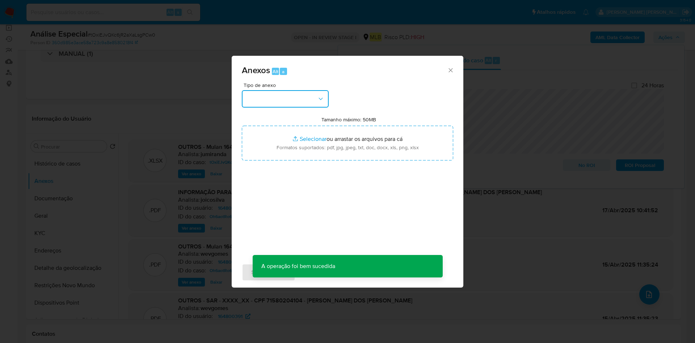
click at [268, 105] on button "button" at bounding box center [285, 98] width 87 height 17
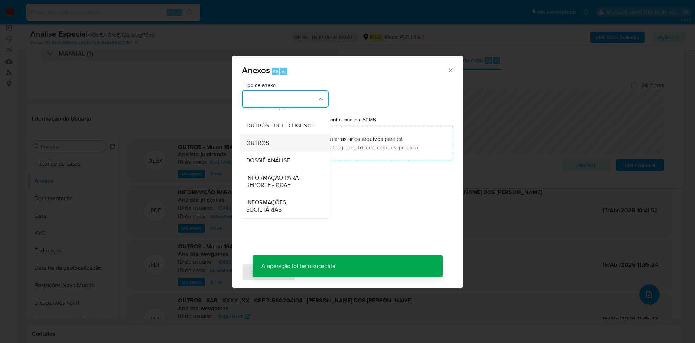
click at [281, 144] on div "OUTROS" at bounding box center [283, 142] width 74 height 17
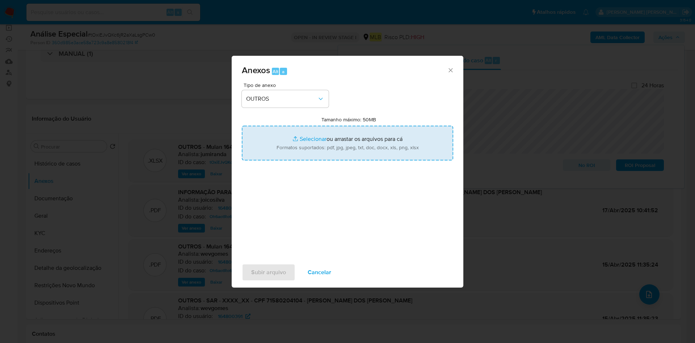
type input "C:\fakepath\SAR - XXX - CPF 71580204104 - CESAR AUGUSTO DOS SANTOS BERTOLDO.pdf"
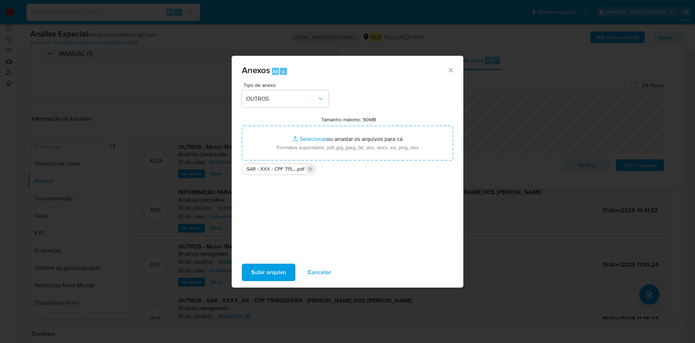
click at [309, 168] on icon "Excluir SAR - XXX - CPF 71580204104 - CESAR AUGUSTO DOS SANTOS BERTOLDO.pdf" at bounding box center [310, 169] width 3 height 3
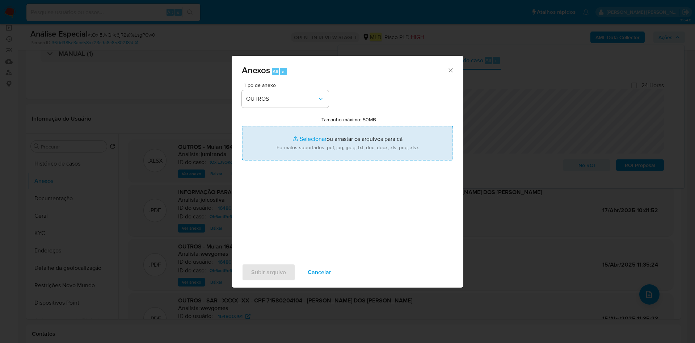
type input "C:\fakepath\DECLÍNIO - CPF 71580204104 - CESAR AUGUSTO DOS SANTOS BERTOLDO.pdf"
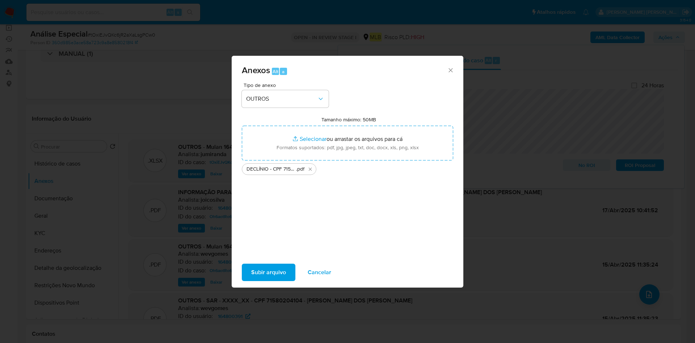
click at [272, 277] on span "Subir arquivo" at bounding box center [268, 272] width 35 height 16
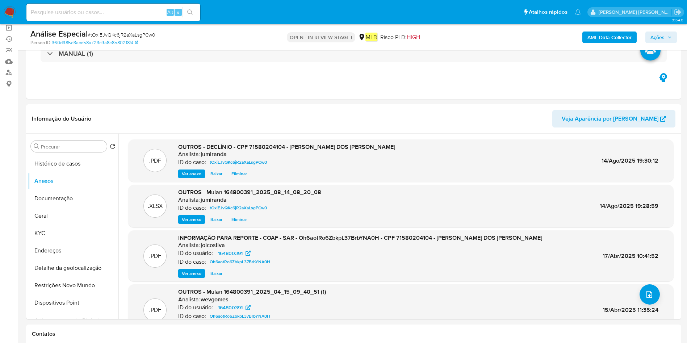
click at [653, 38] on span "Ações" at bounding box center [657, 37] width 14 height 12
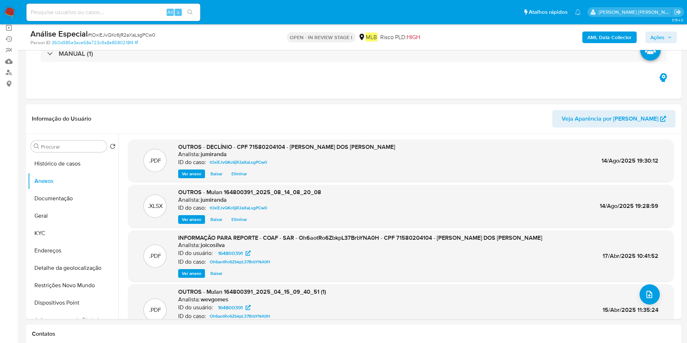
click at [671, 36] on icon "button" at bounding box center [669, 37] width 4 height 4
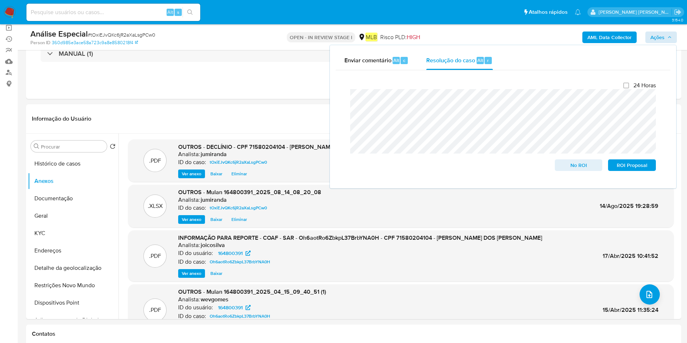
click at [340, 93] on div "Fechamento do caso 24 Horas No ROI ROI Proposal" at bounding box center [503, 126] width 334 height 112
click at [580, 164] on span "No ROI" at bounding box center [579, 165] width 38 height 10
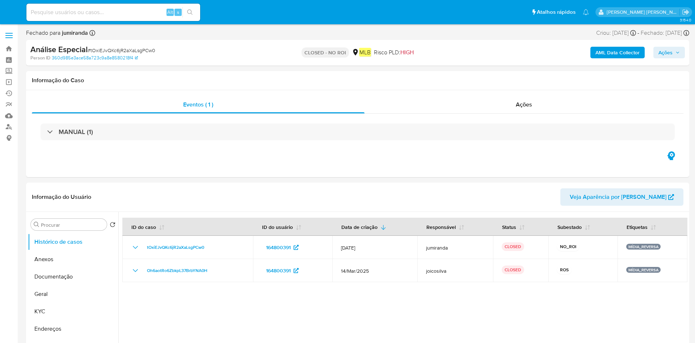
select select "10"
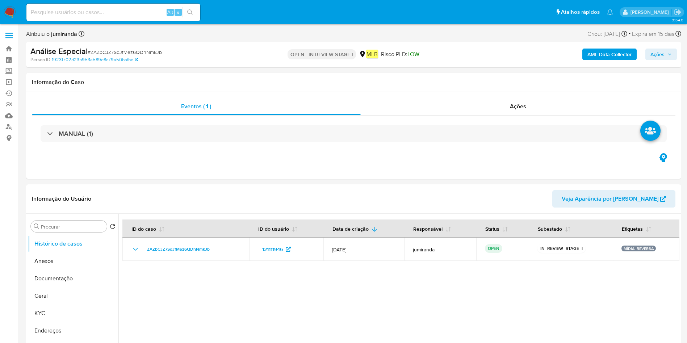
select select "10"
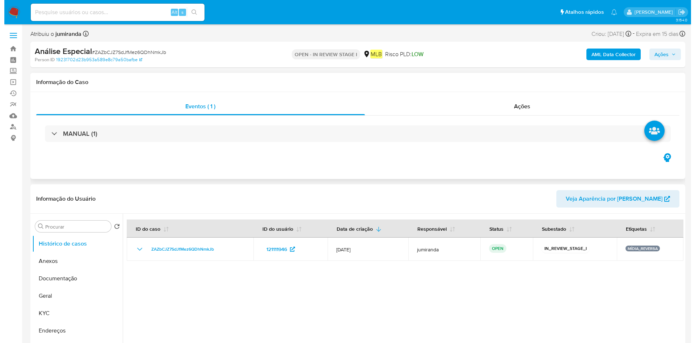
scroll to position [109, 0]
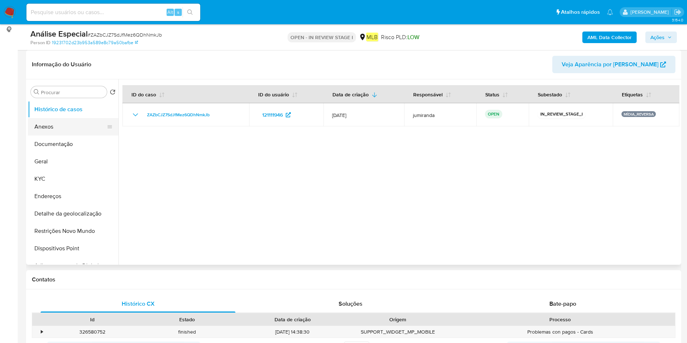
click at [64, 133] on button "Anexos" at bounding box center [70, 126] width 85 height 17
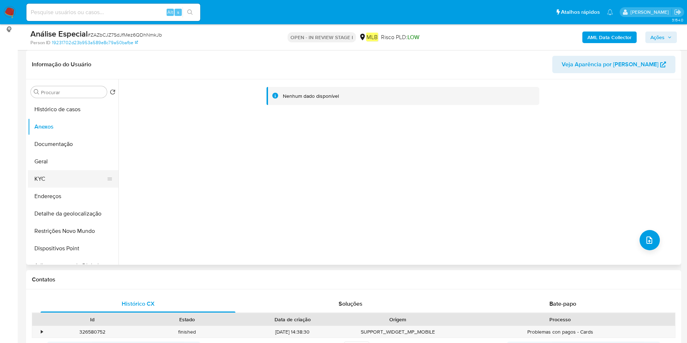
click at [65, 187] on button "KYC" at bounding box center [70, 178] width 85 height 17
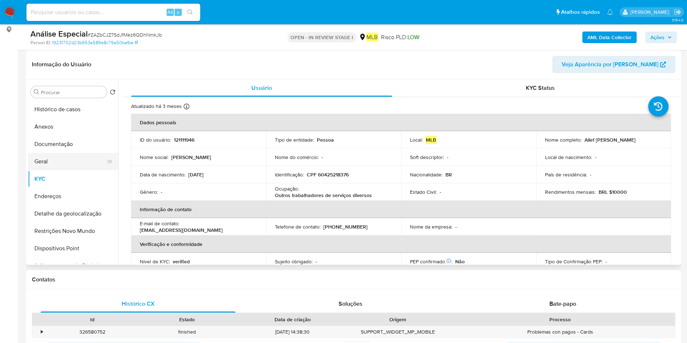
click at [59, 161] on button "Geral" at bounding box center [70, 161] width 85 height 17
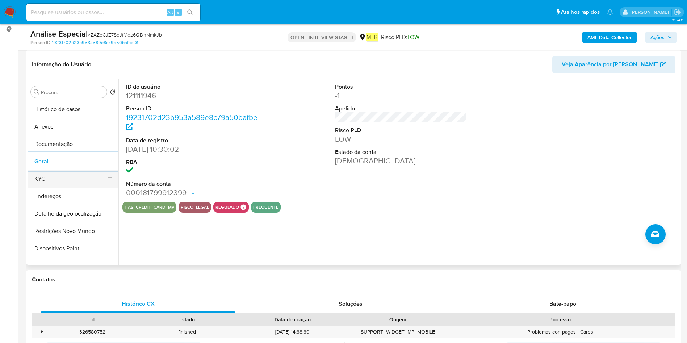
click at [56, 176] on button "KYC" at bounding box center [70, 178] width 85 height 17
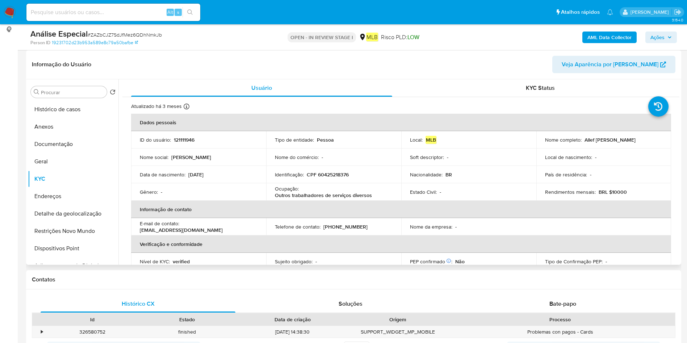
click at [330, 194] on p "Outros trabalhadores de serviços diversos" at bounding box center [323, 195] width 97 height 7
copy div "Ocupação : Outros trabalhadores de serviços diversos"
click at [78, 138] on button "Documentação" at bounding box center [70, 143] width 85 height 17
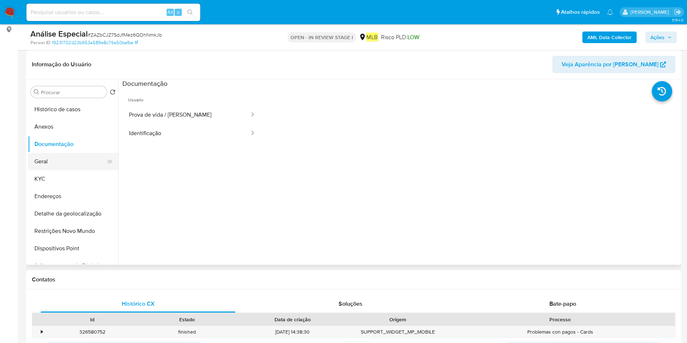
click at [57, 164] on button "Geral" at bounding box center [70, 161] width 85 height 17
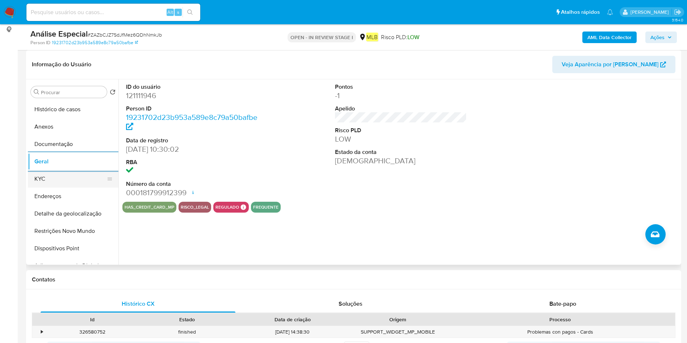
click at [72, 181] on button "KYC" at bounding box center [70, 178] width 85 height 17
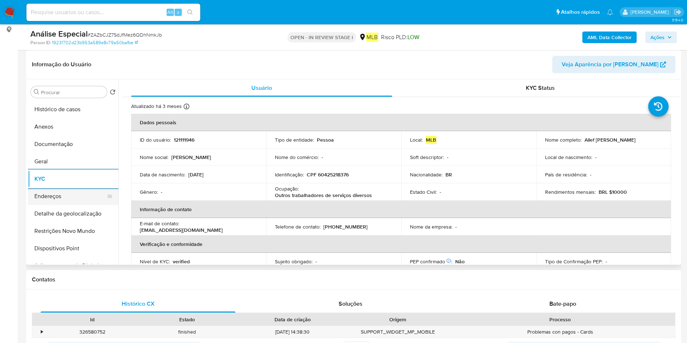
click at [60, 196] on button "Endereços" at bounding box center [70, 196] width 85 height 17
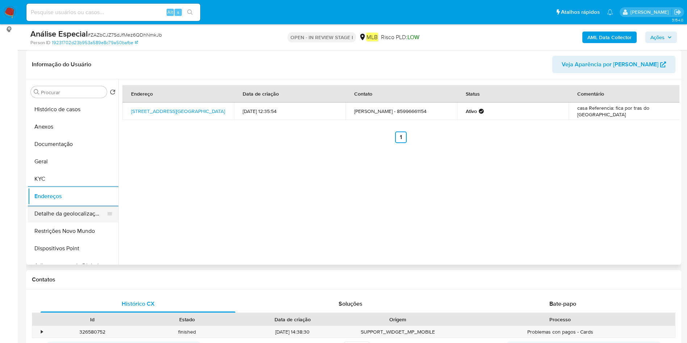
click at [66, 207] on button "Detalhe da geolocalização" at bounding box center [70, 213] width 85 height 17
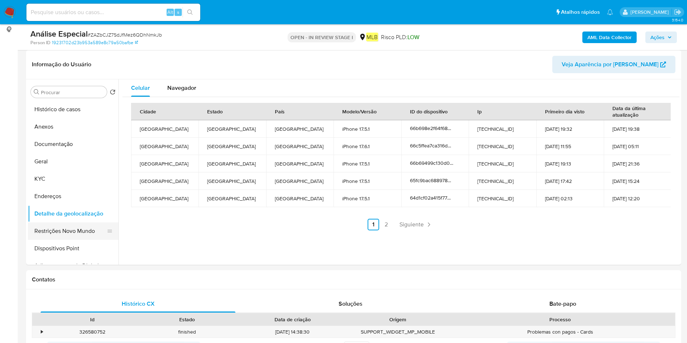
click at [75, 235] on button "Restrições Novo Mundo" at bounding box center [70, 230] width 85 height 17
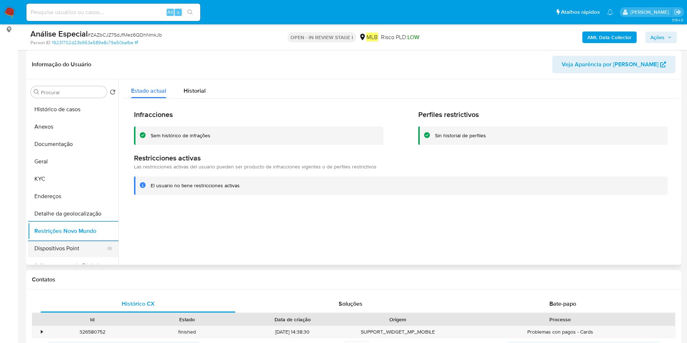
click at [83, 246] on button "Dispositivos Point" at bounding box center [70, 248] width 85 height 17
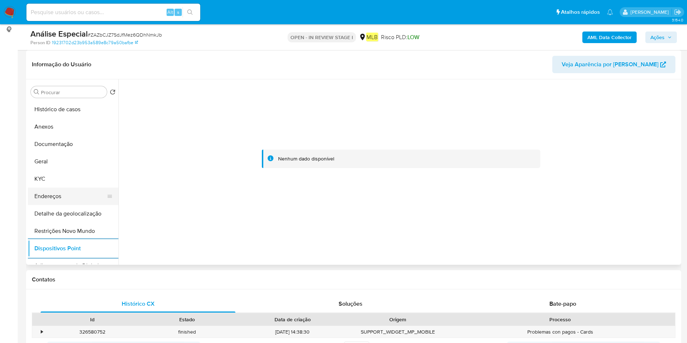
click at [52, 189] on button "Endereços" at bounding box center [70, 196] width 85 height 17
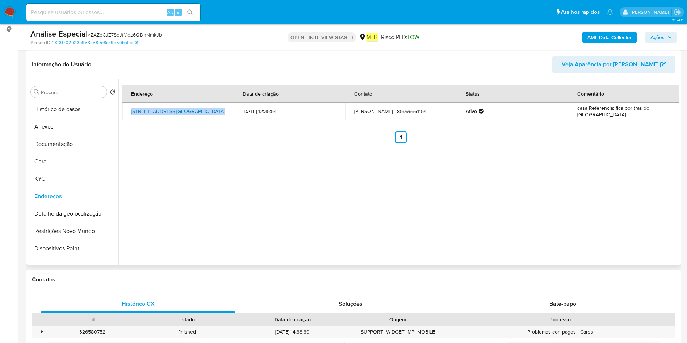
drag, startPoint x: 139, startPoint y: 106, endPoint x: 209, endPoint y: 110, distance: 70.0
click at [209, 110] on td "Rua São Raimundo 1379, Fortaleza, Ceará, 60311030, Brasil 1379" at bounding box center [177, 110] width 111 height 17
drag, startPoint x: 64, startPoint y: 128, endPoint x: 190, endPoint y: 128, distance: 126.7
click at [64, 128] on button "Anexos" at bounding box center [73, 126] width 90 height 17
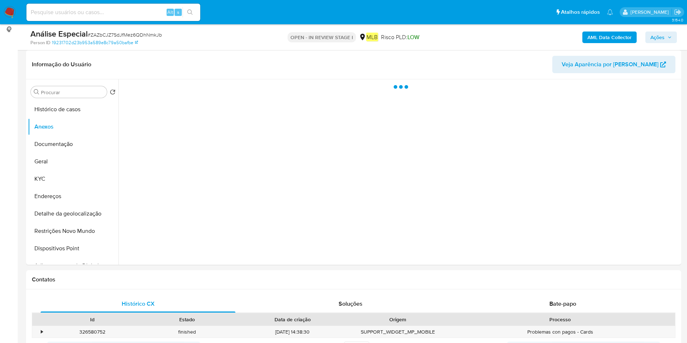
click at [601, 40] on b "AML Data Collector" at bounding box center [609, 37] width 44 height 12
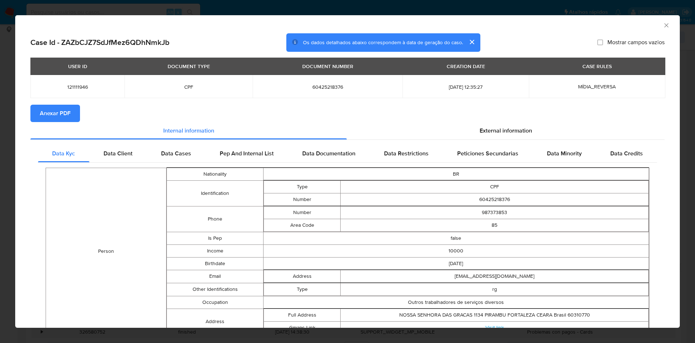
click at [66, 111] on span "Anexar PDF" at bounding box center [55, 113] width 31 height 16
click at [663, 26] on icon "Fechar a janela" at bounding box center [666, 25] width 7 height 7
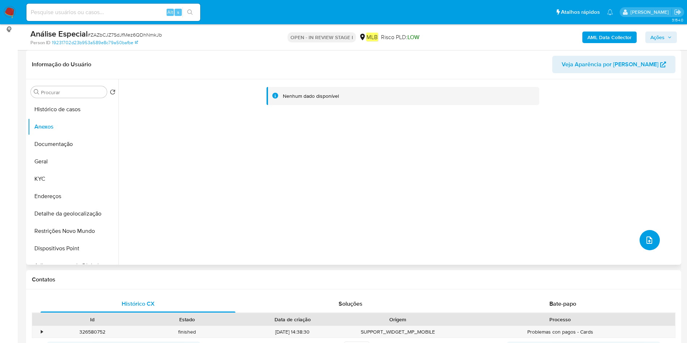
click at [645, 241] on icon "upload-file" at bounding box center [649, 240] width 9 height 9
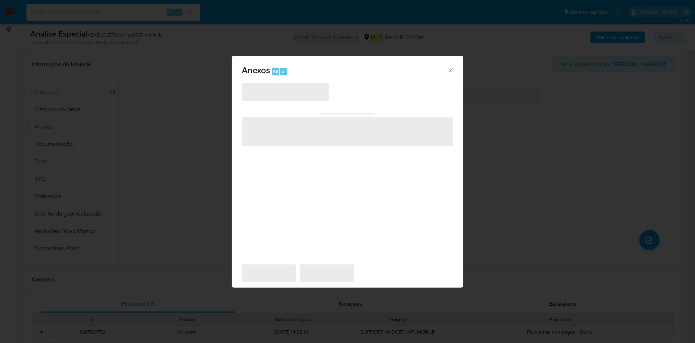
click at [266, 87] on span "‌" at bounding box center [285, 91] width 87 height 17
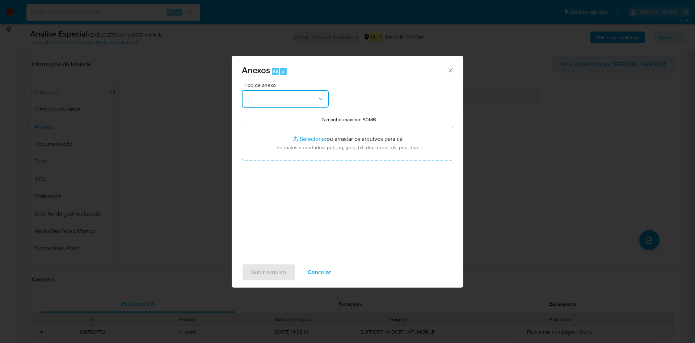
click at [271, 100] on button "button" at bounding box center [285, 98] width 87 height 17
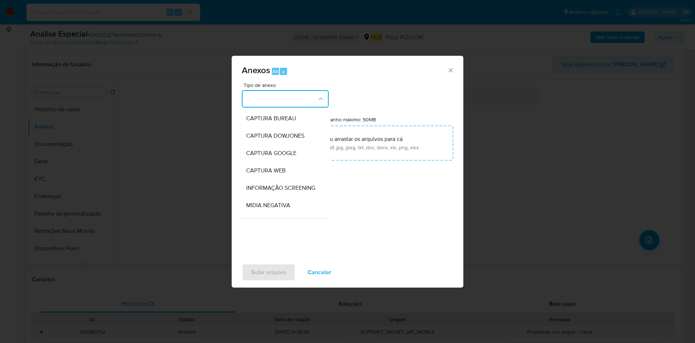
click at [271, 100] on button "button" at bounding box center [285, 98] width 87 height 17
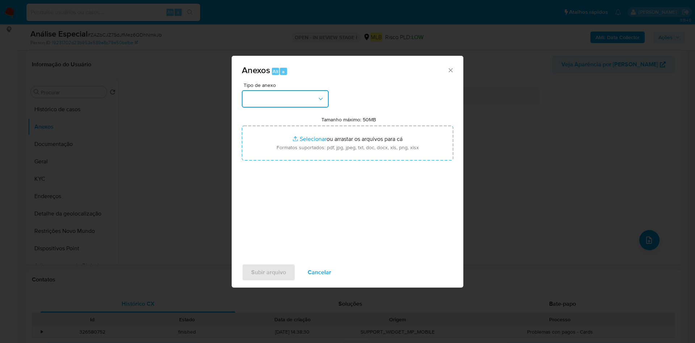
click at [268, 98] on button "button" at bounding box center [285, 98] width 87 height 17
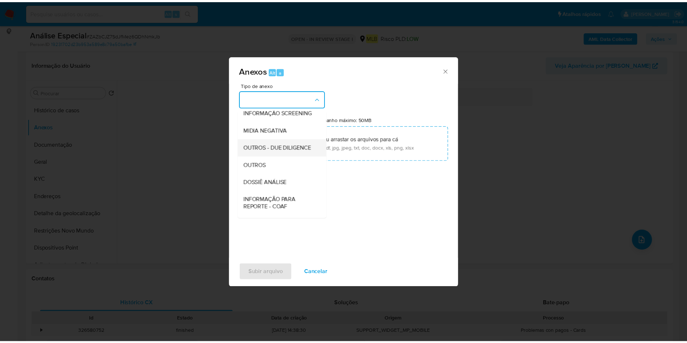
scroll to position [111, 0]
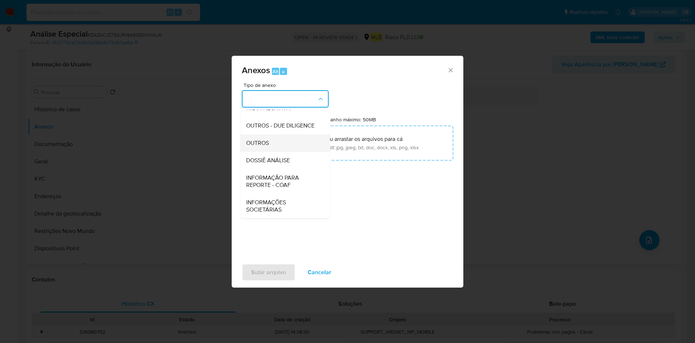
click at [295, 145] on div "OUTROS" at bounding box center [283, 142] width 74 height 17
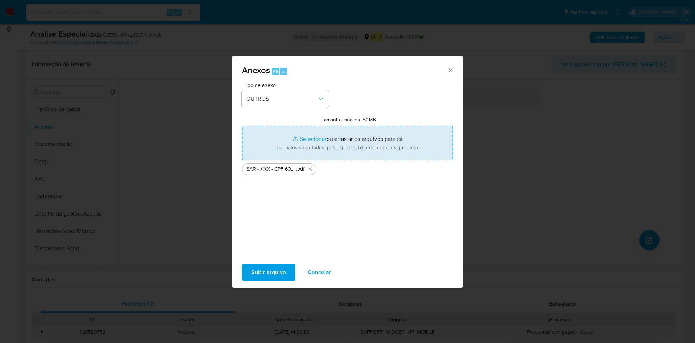
type input "C:\fakepath\Mulan 121111946_2025_08_14_08_19_33.xlsx"
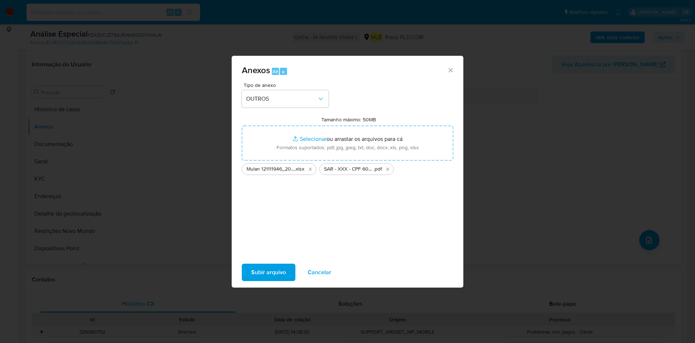
click at [259, 268] on span "Subir arquivo" at bounding box center [268, 272] width 35 height 16
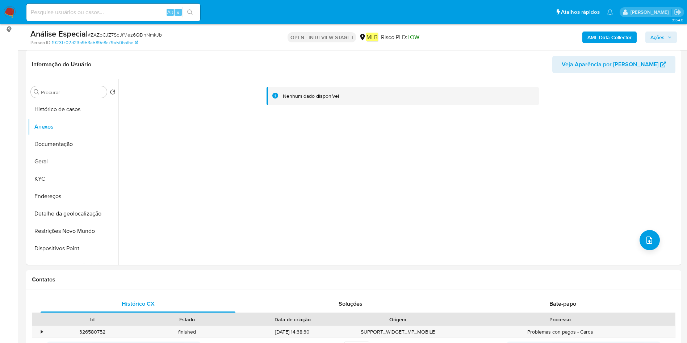
click at [663, 34] on span "Ações" at bounding box center [657, 37] width 14 height 12
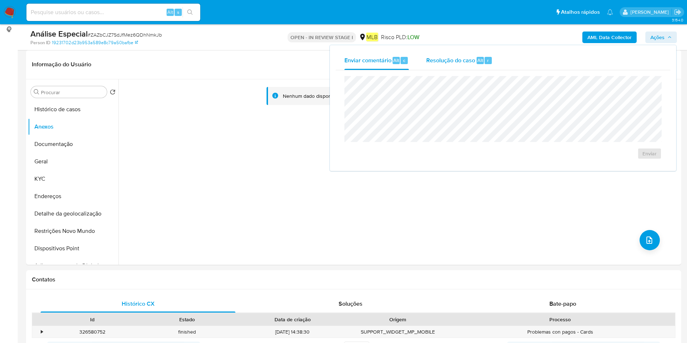
click at [451, 60] on span "Resolução do caso" at bounding box center [450, 60] width 49 height 8
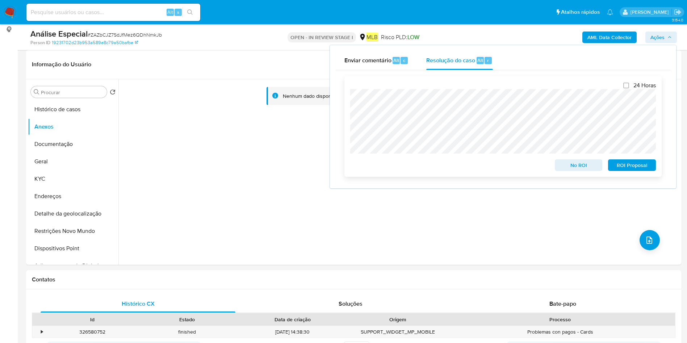
click at [643, 167] on span "ROI Proposal" at bounding box center [632, 165] width 38 height 10
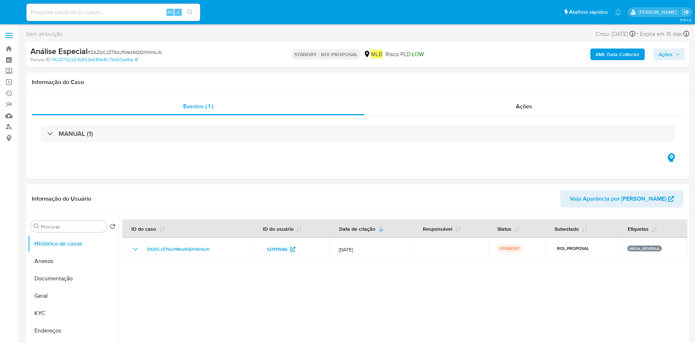
select select "10"
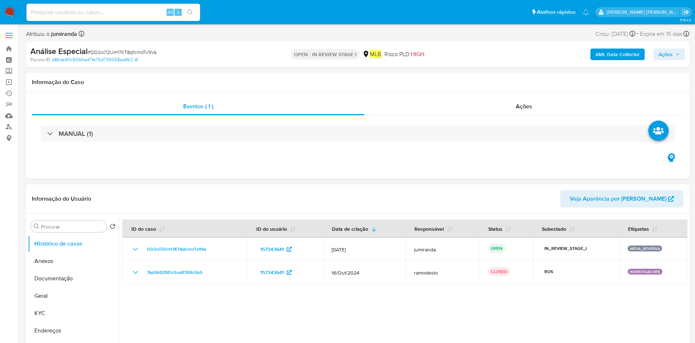
select select "10"
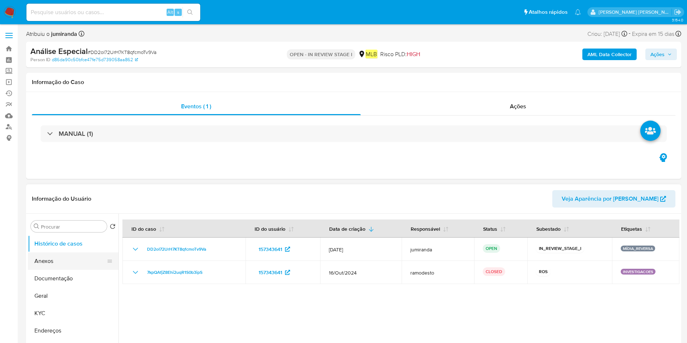
click at [47, 265] on button "Anexos" at bounding box center [70, 260] width 85 height 17
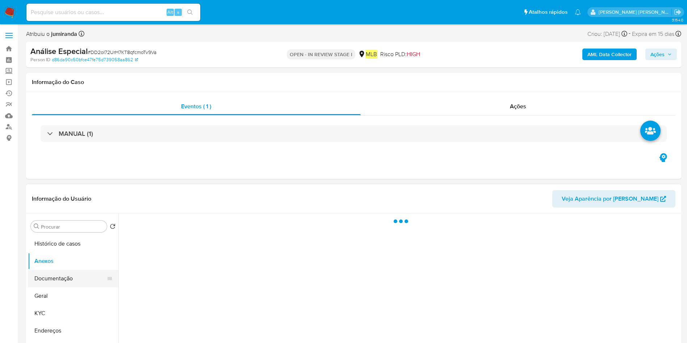
click at [47, 277] on button "Documentação" at bounding box center [70, 278] width 85 height 17
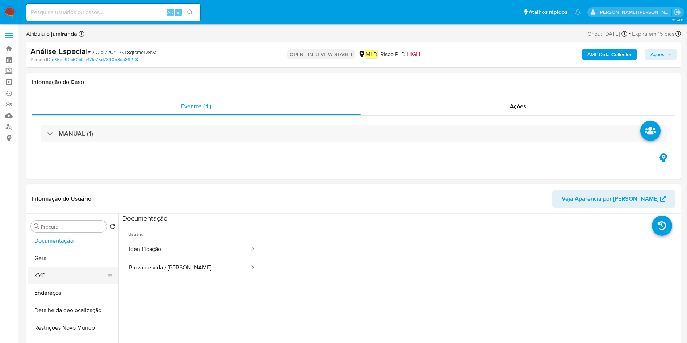
scroll to position [54, 0]
click at [58, 258] on button "KYC" at bounding box center [70, 258] width 85 height 17
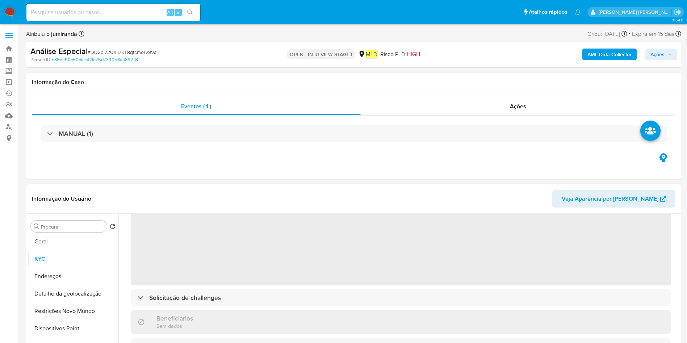
scroll to position [0, 0]
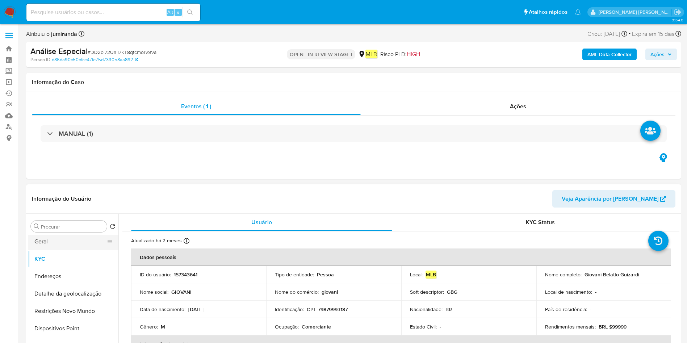
click at [64, 241] on button "Geral" at bounding box center [70, 241] width 85 height 17
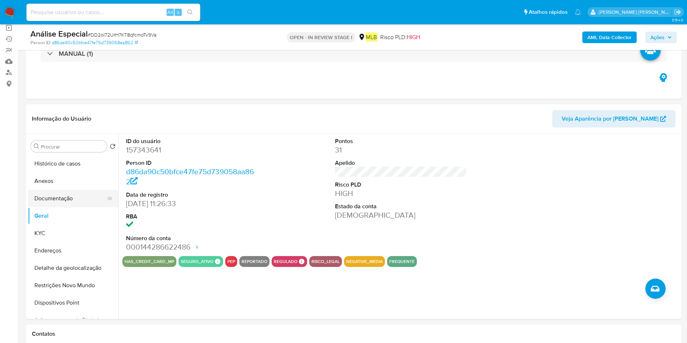
click at [70, 201] on button "Documentação" at bounding box center [70, 198] width 85 height 17
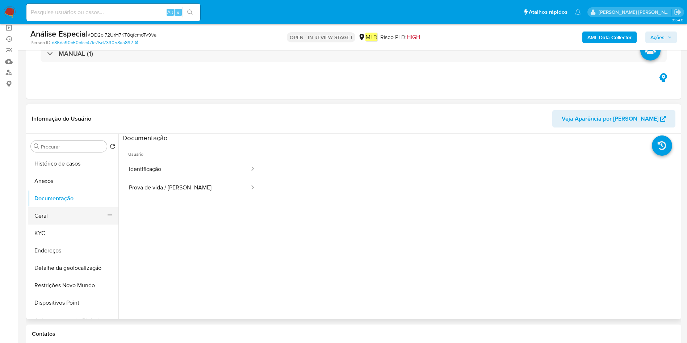
click at [93, 214] on button "Geral" at bounding box center [70, 215] width 85 height 17
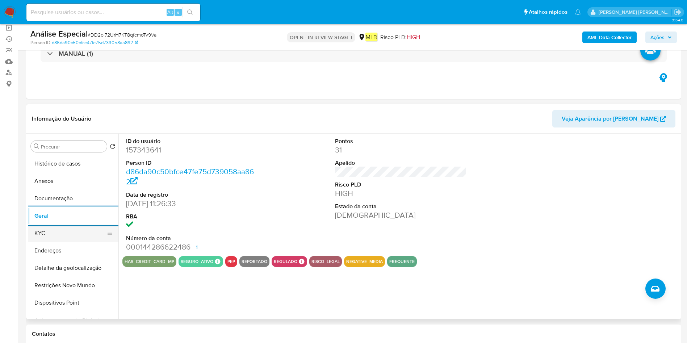
click at [58, 235] on button "KYC" at bounding box center [70, 232] width 85 height 17
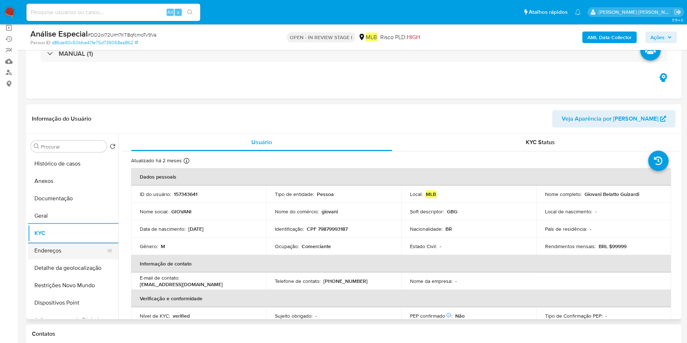
drag, startPoint x: 84, startPoint y: 250, endPoint x: 102, endPoint y: 250, distance: 18.8
click at [84, 250] on button "Endereços" at bounding box center [70, 250] width 85 height 17
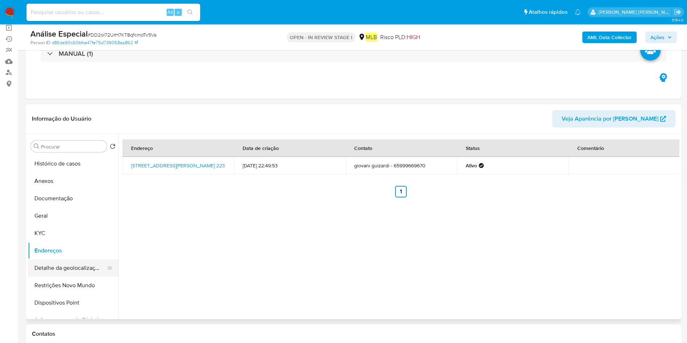
click at [50, 271] on button "Detalhe da geolocalização" at bounding box center [70, 267] width 85 height 17
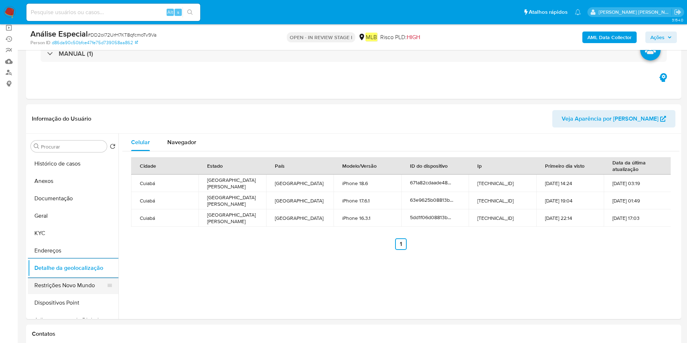
click at [69, 287] on button "Restrições Novo Mundo" at bounding box center [70, 285] width 85 height 17
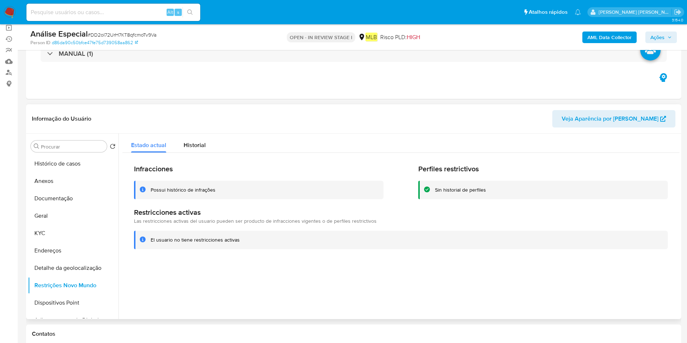
drag, startPoint x: 81, startPoint y: 300, endPoint x: 159, endPoint y: 284, distance: 79.5
click at [81, 300] on button "Dispositivos Point" at bounding box center [73, 302] width 90 height 17
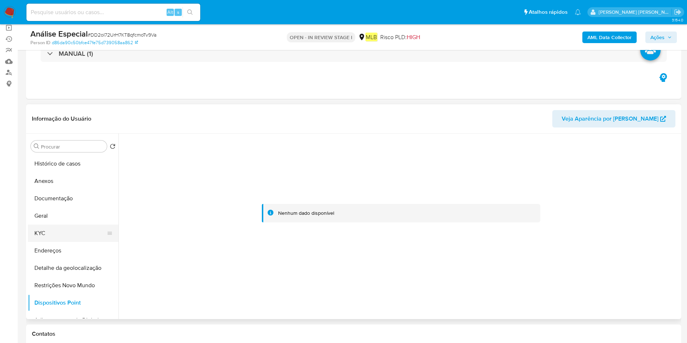
click at [60, 228] on button "KYC" at bounding box center [70, 232] width 85 height 17
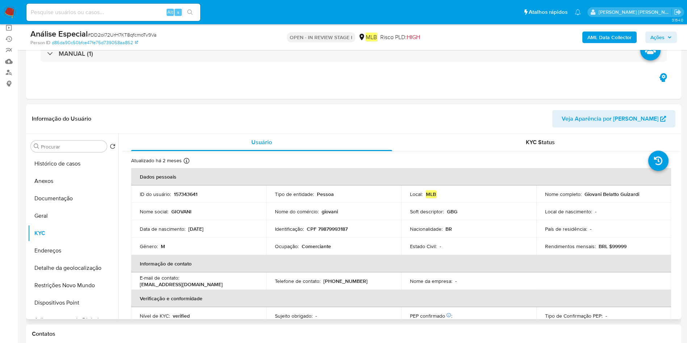
click at [324, 247] on p "Comerciante" at bounding box center [316, 246] width 29 height 7
copy div "Ocupação : Comerciante"
